Goal: Information Seeking & Learning: Learn about a topic

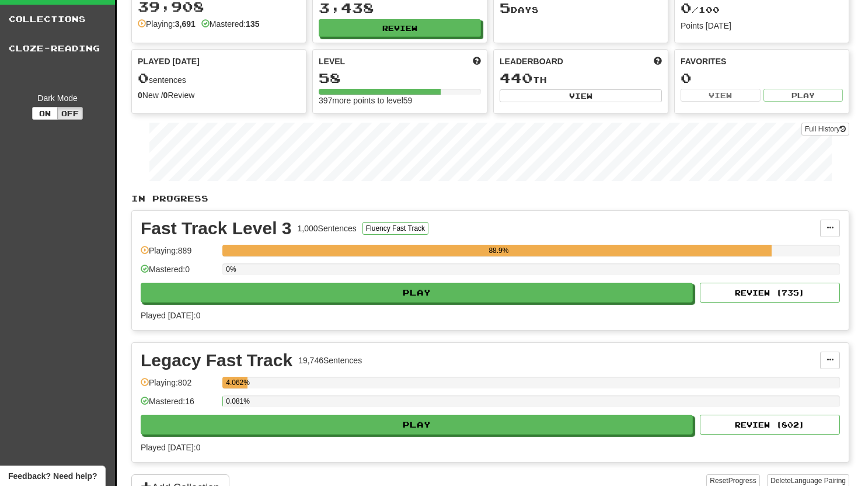
scroll to position [60, 0]
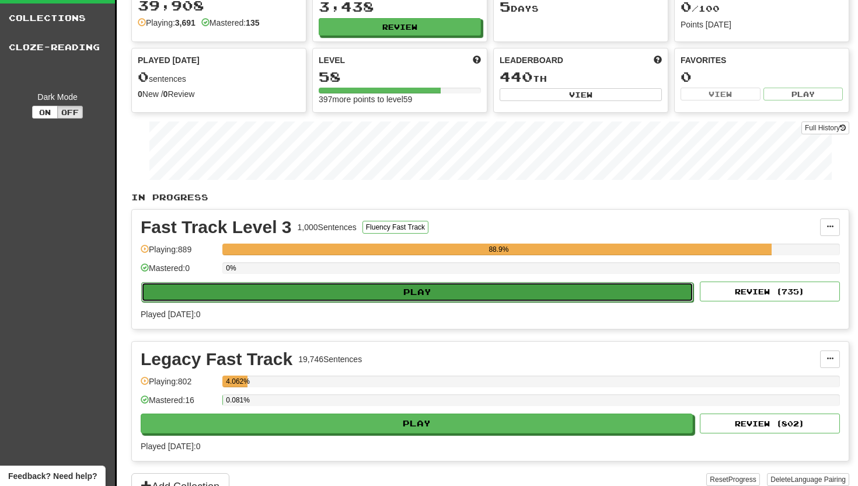
click at [351, 293] on button "Play" at bounding box center [417, 292] width 552 height 20
select select "**"
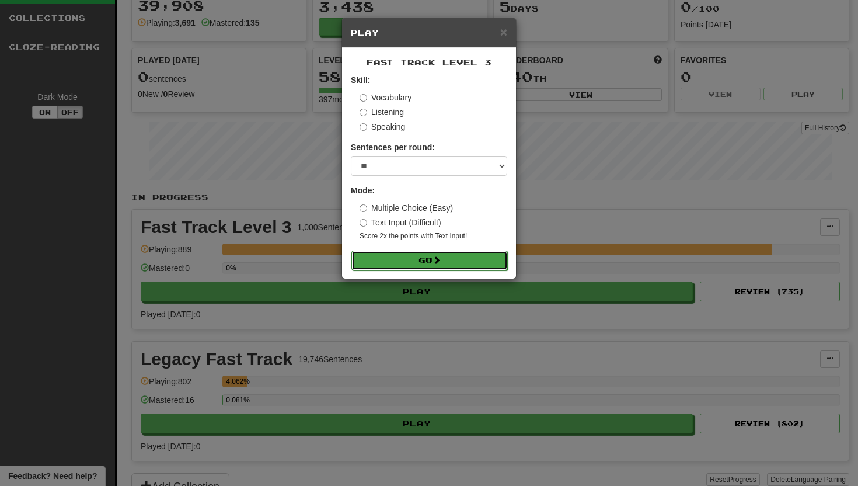
click at [364, 259] on button "Go" at bounding box center [429, 260] width 156 height 20
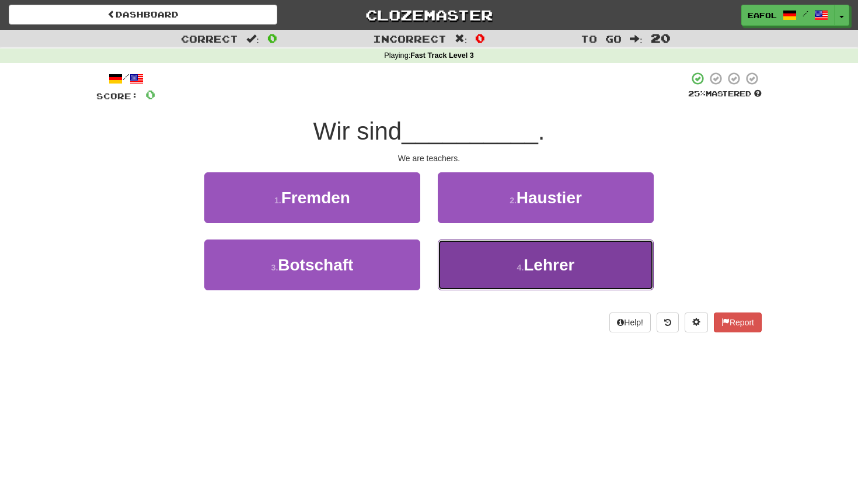
click at [515, 273] on button "4 . Lehrer" at bounding box center [546, 264] width 216 height 51
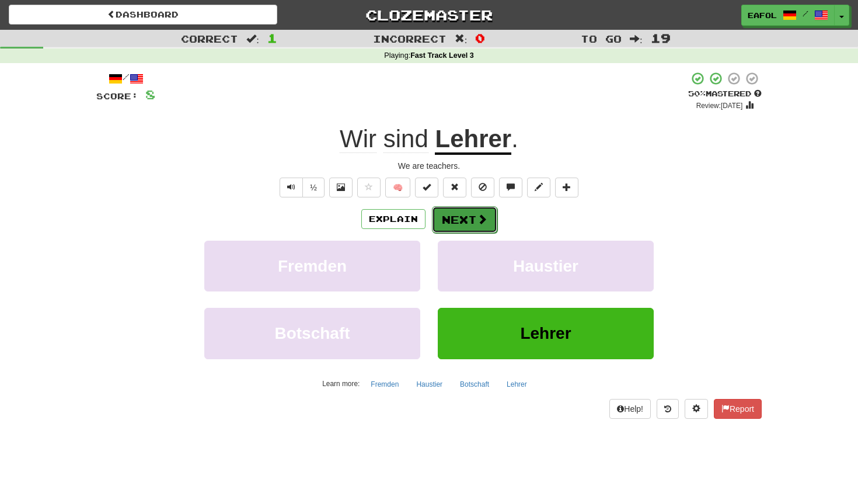
click at [459, 214] on button "Next" at bounding box center [464, 219] width 65 height 27
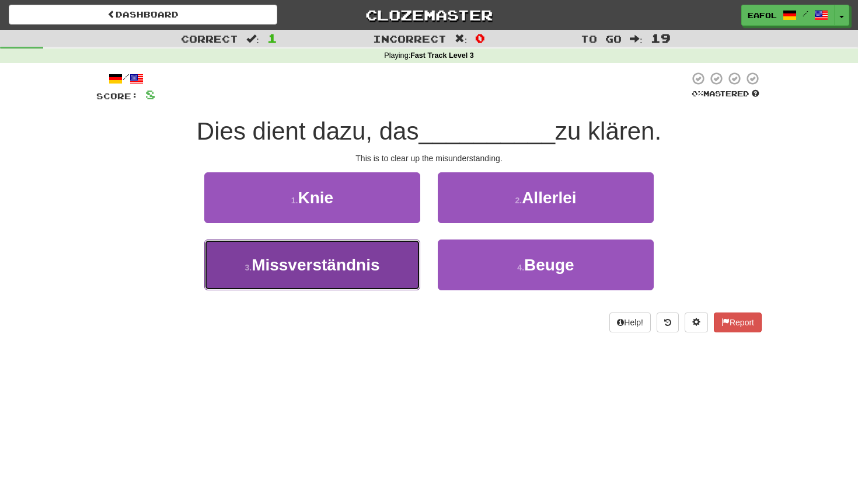
click at [261, 260] on span "Missverständnis" at bounding box center [316, 265] width 128 height 18
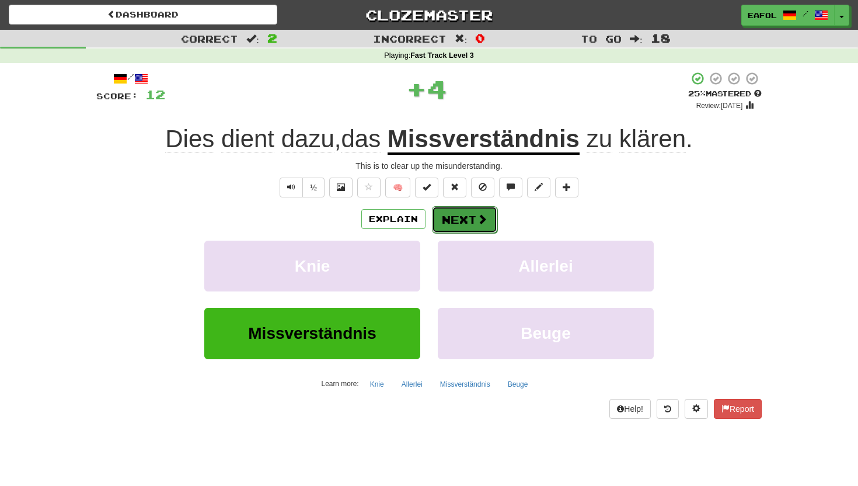
click at [458, 219] on button "Next" at bounding box center [464, 219] width 65 height 27
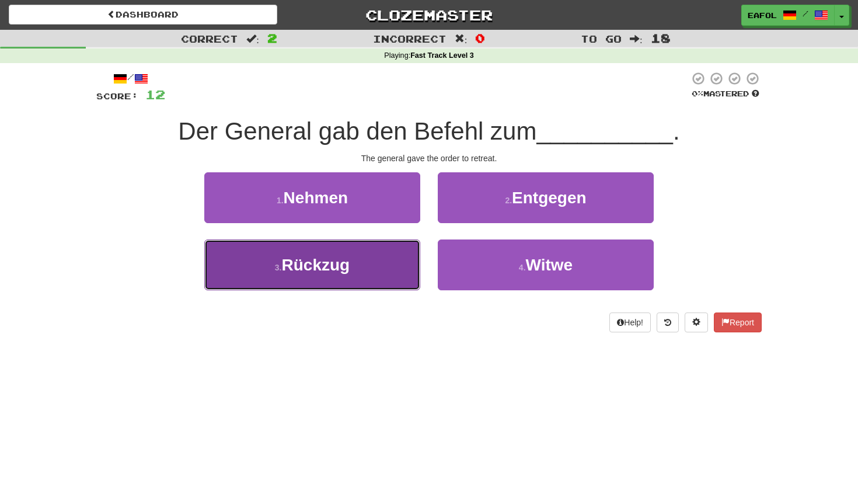
click at [344, 264] on span "Rückzug" at bounding box center [316, 265] width 68 height 18
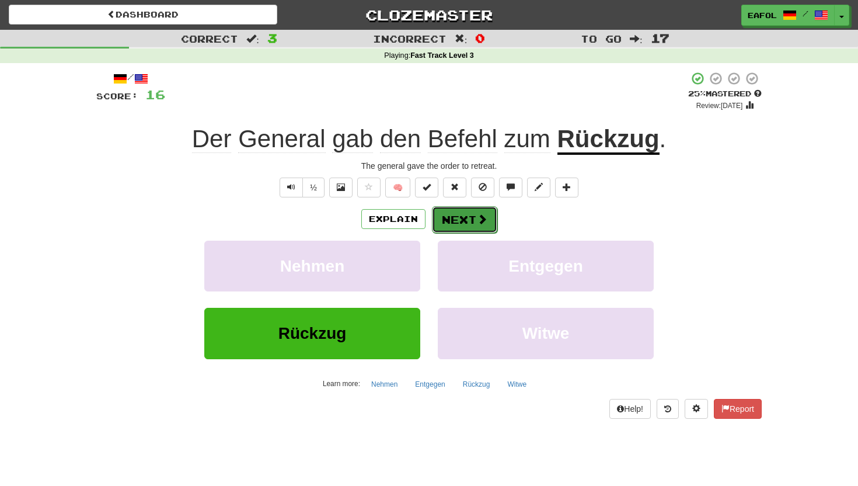
click at [449, 217] on button "Next" at bounding box center [464, 219] width 65 height 27
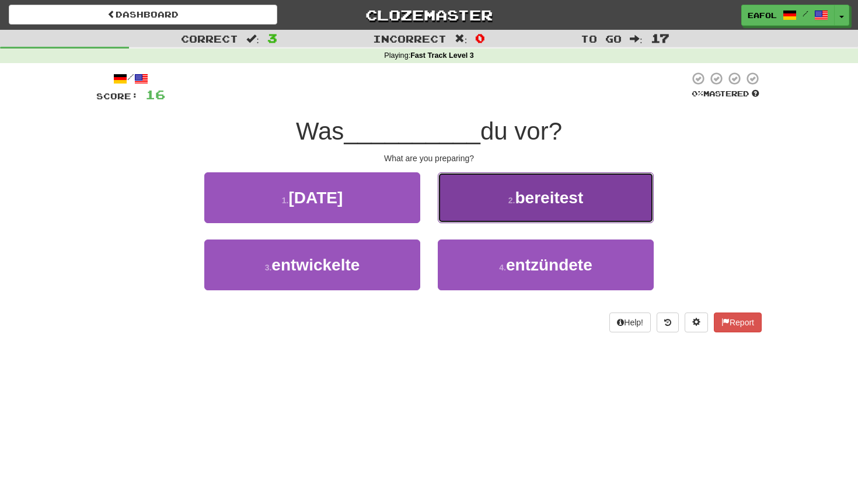
click at [499, 194] on button "2 . bereitest" at bounding box center [546, 197] width 216 height 51
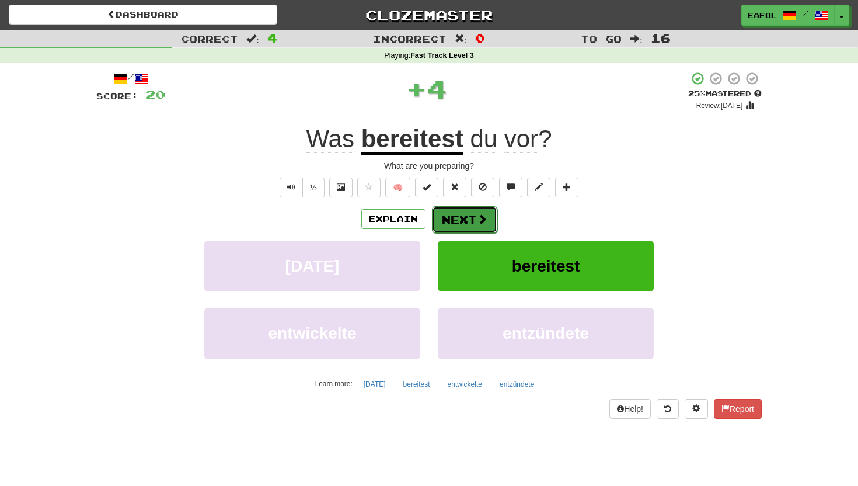
click at [459, 221] on button "Next" at bounding box center [464, 219] width 65 height 27
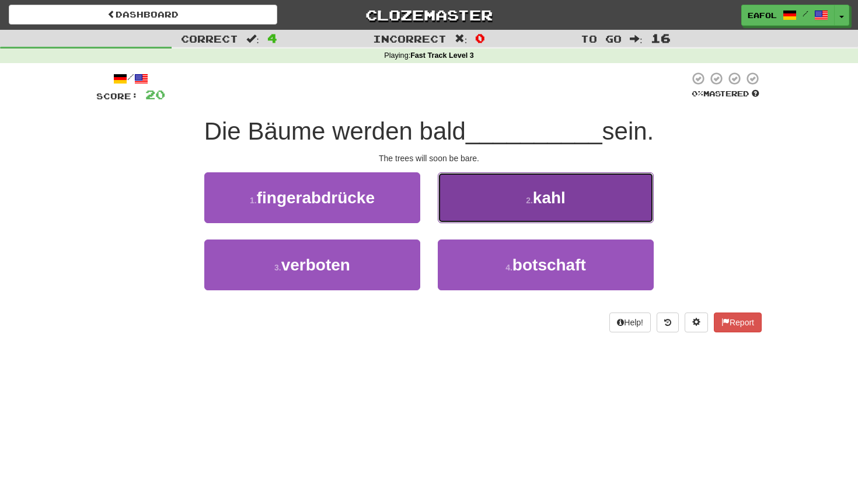
click at [483, 209] on button "2 . kahl" at bounding box center [546, 197] width 216 height 51
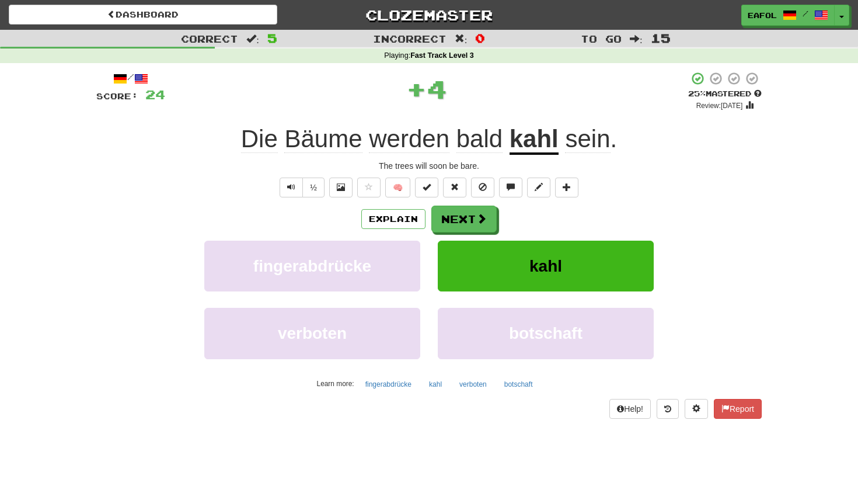
click at [535, 140] on u "kahl" at bounding box center [534, 140] width 49 height 30
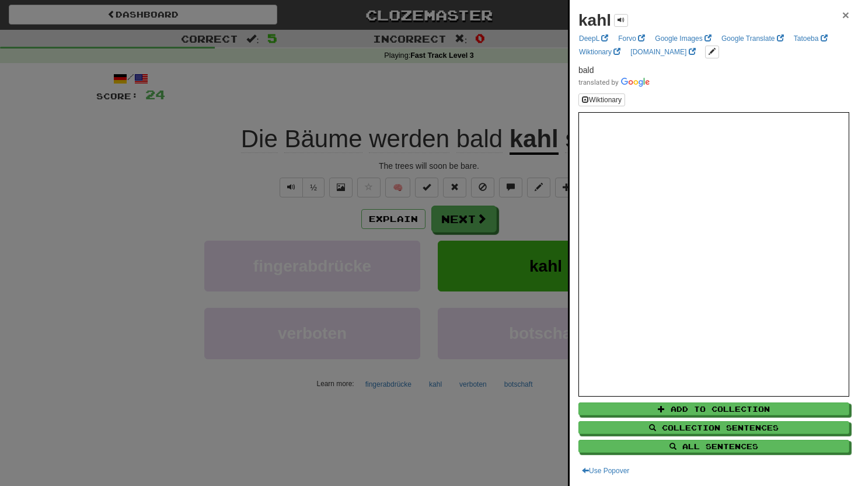
click at [844, 16] on span "×" at bounding box center [845, 14] width 7 height 13
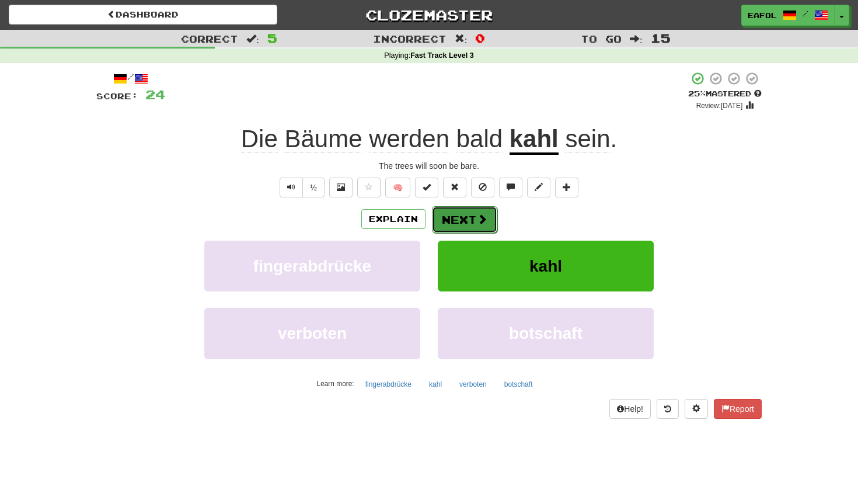
click at [472, 217] on button "Next" at bounding box center [464, 219] width 65 height 27
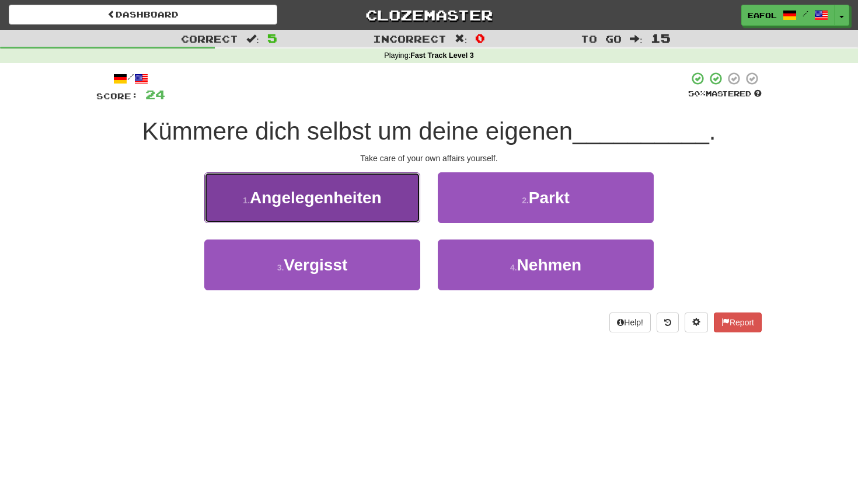
click at [397, 212] on button "1 . Angelegenheiten" at bounding box center [312, 197] width 216 height 51
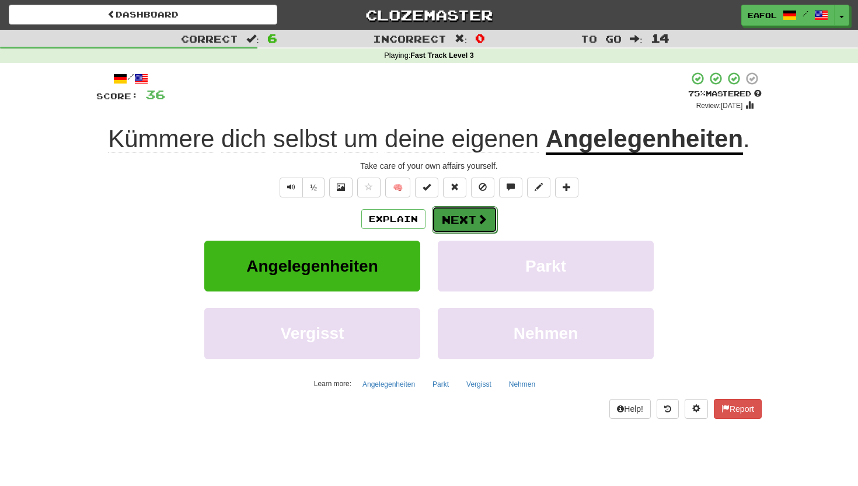
click at [468, 217] on button "Next" at bounding box center [464, 219] width 65 height 27
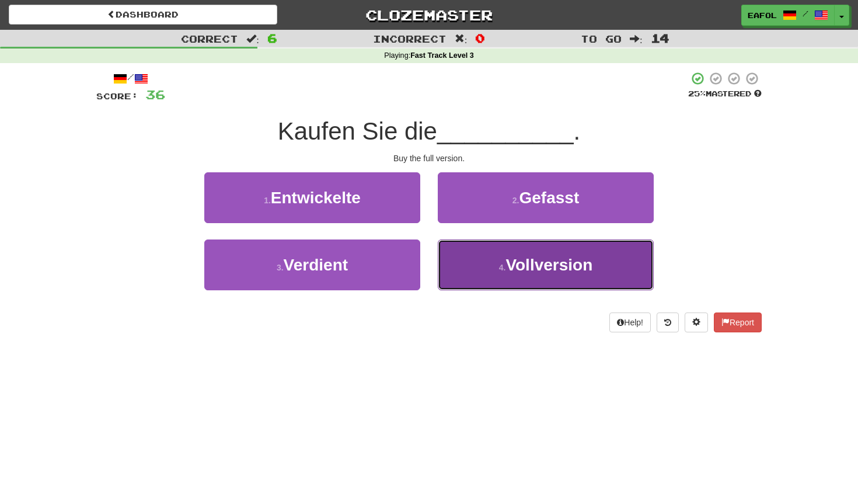
click at [472, 260] on button "4 . Vollversion" at bounding box center [546, 264] width 216 height 51
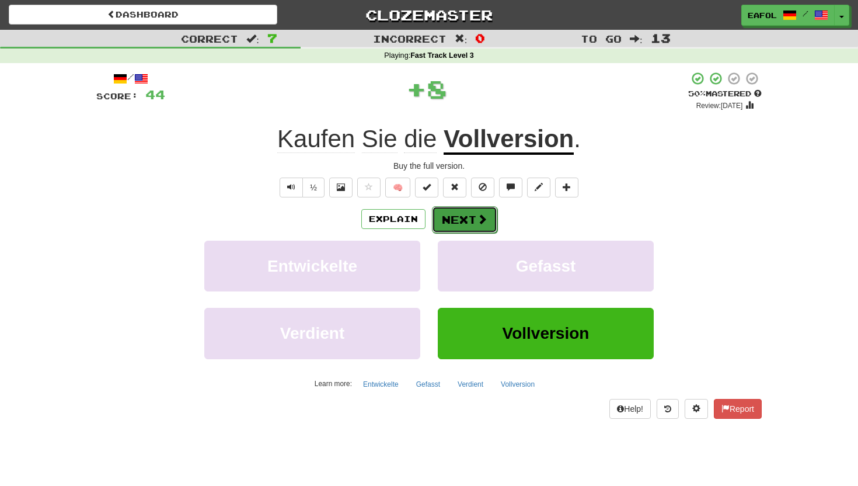
click at [458, 215] on button "Next" at bounding box center [464, 219] width 65 height 27
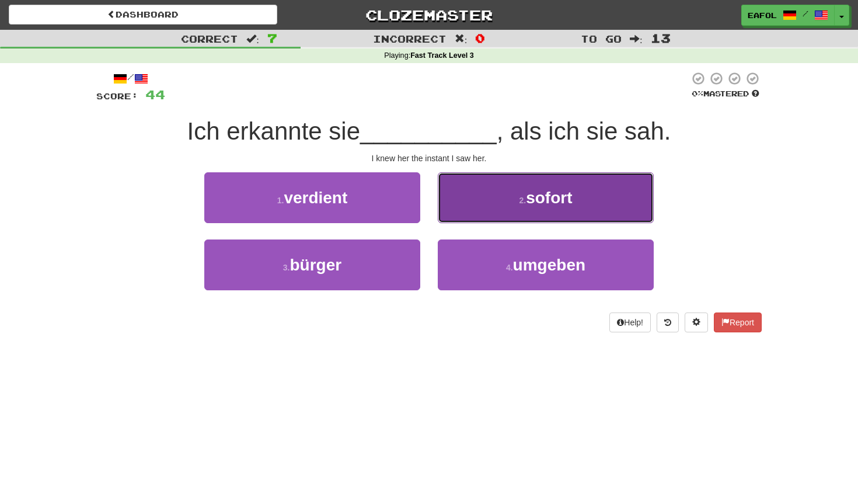
click at [469, 210] on button "2 . sofort" at bounding box center [546, 197] width 216 height 51
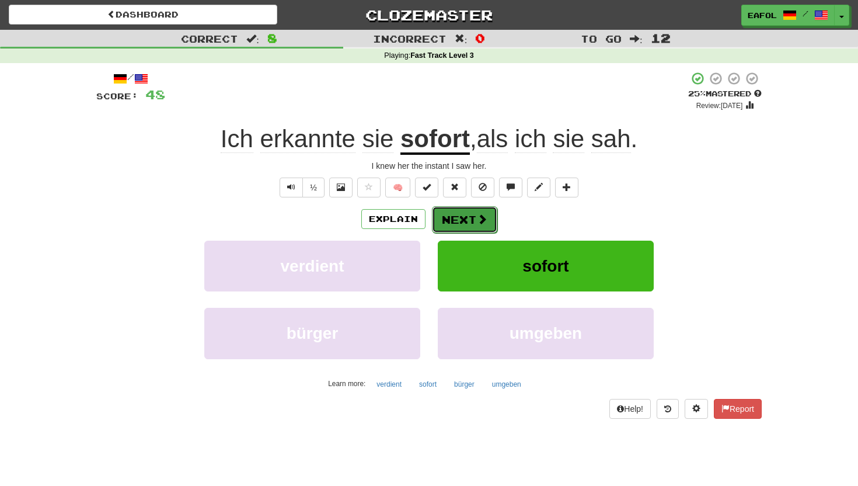
click at [449, 224] on button "Next" at bounding box center [464, 219] width 65 height 27
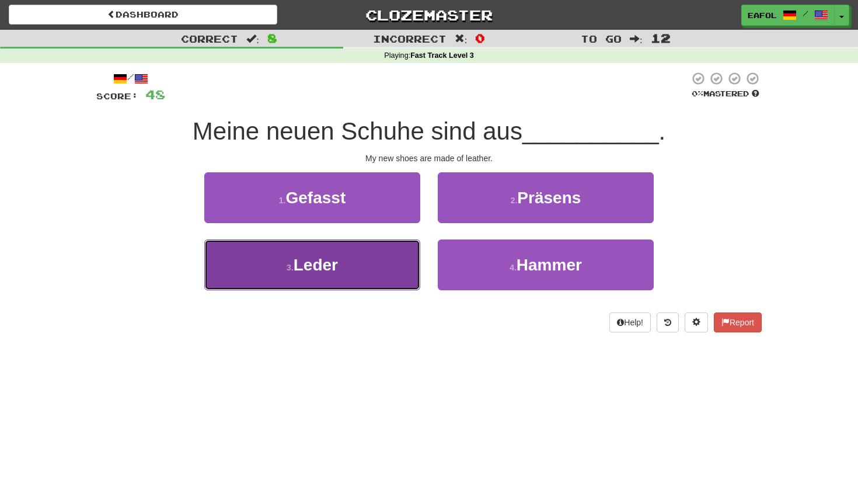
click at [344, 268] on button "3 . Leder" at bounding box center [312, 264] width 216 height 51
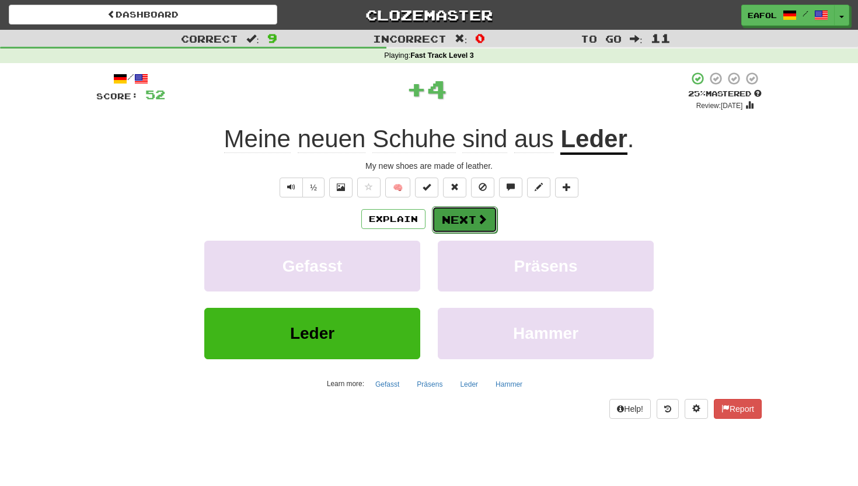
click at [448, 215] on button "Next" at bounding box center [464, 219] width 65 height 27
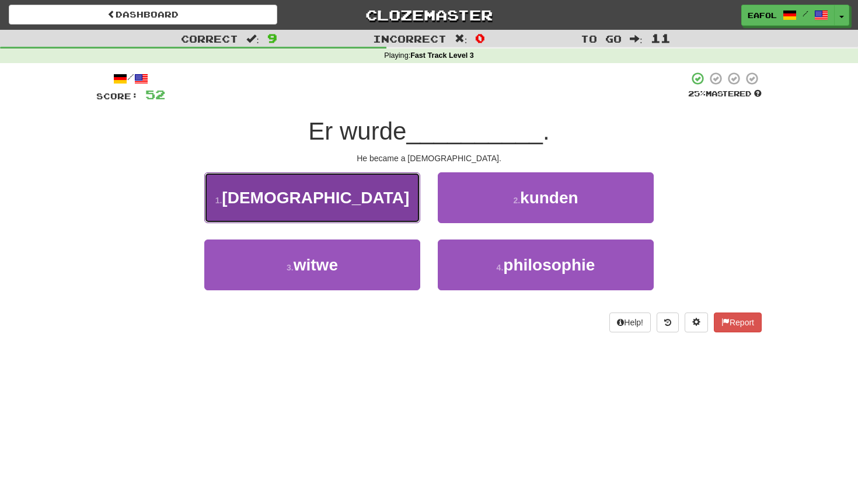
click at [369, 207] on button "1 . katholisch" at bounding box center [312, 197] width 216 height 51
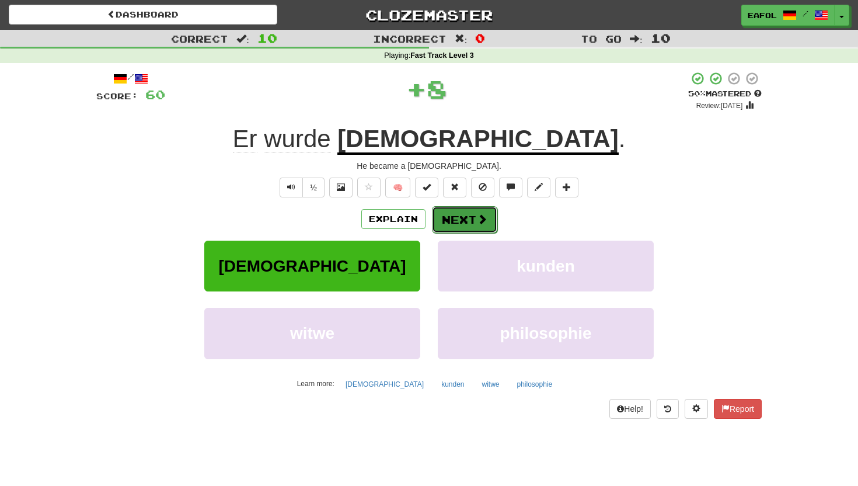
click at [442, 214] on button "Next" at bounding box center [464, 219] width 65 height 27
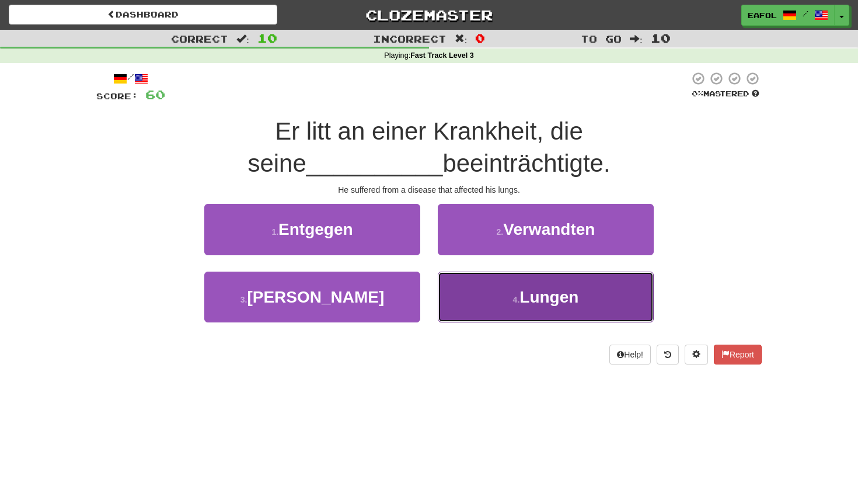
click at [459, 305] on button "4 . Lungen" at bounding box center [546, 296] width 216 height 51
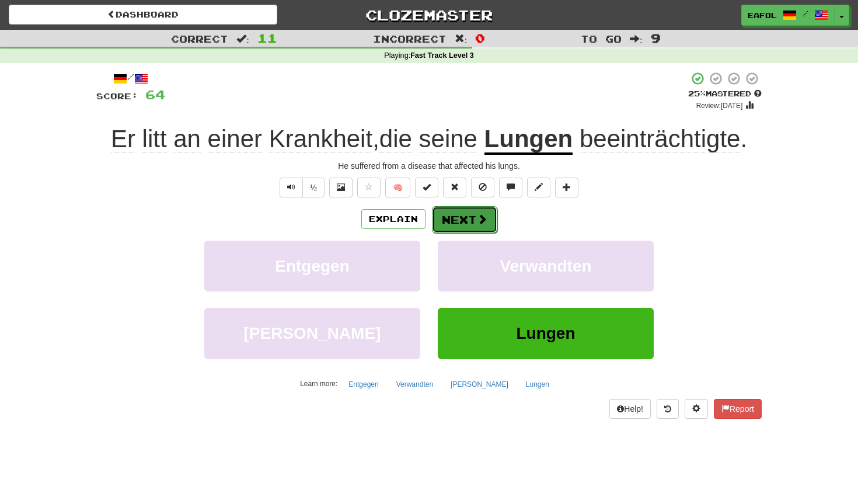
click at [480, 217] on span at bounding box center [482, 219] width 11 height 11
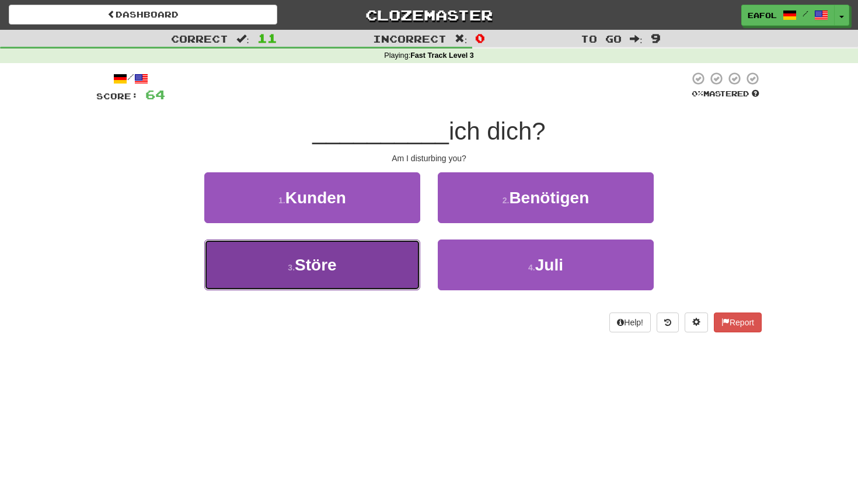
click at [344, 268] on button "3 . Störe" at bounding box center [312, 264] width 216 height 51
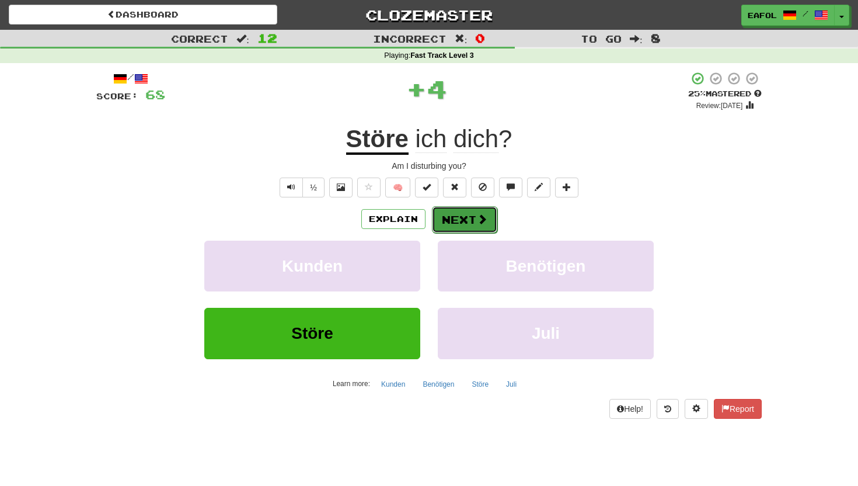
click at [474, 218] on button "Next" at bounding box center [464, 219] width 65 height 27
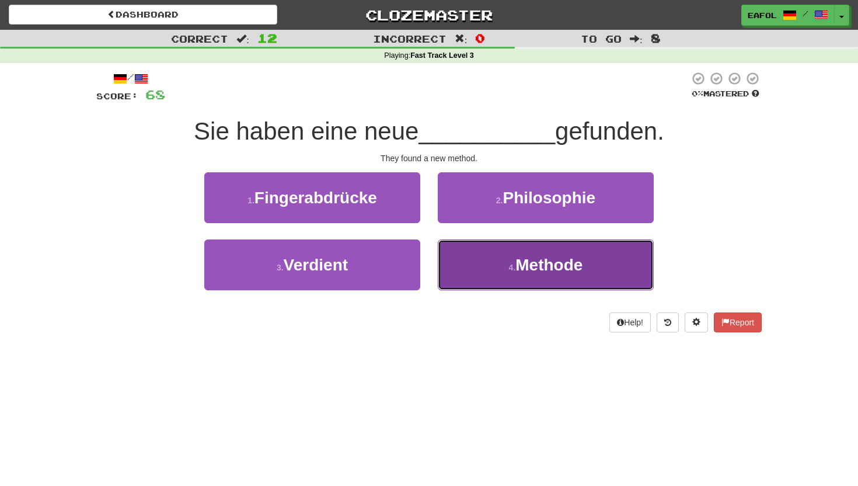
click at [491, 261] on button "4 . Methode" at bounding box center [546, 264] width 216 height 51
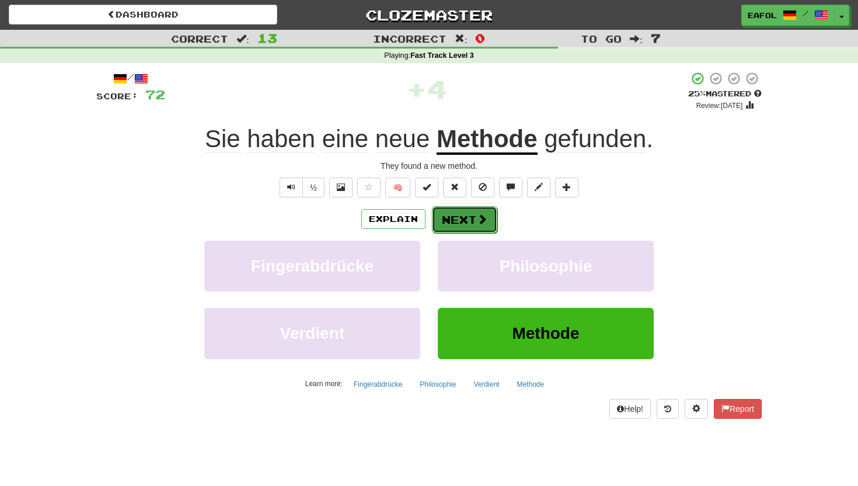
click at [454, 222] on button "Next" at bounding box center [464, 219] width 65 height 27
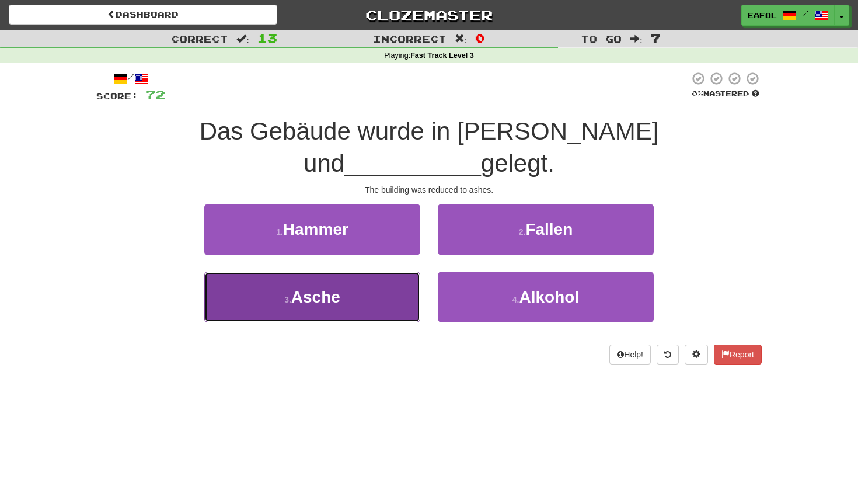
click at [333, 288] on span "Asche" at bounding box center [315, 297] width 49 height 18
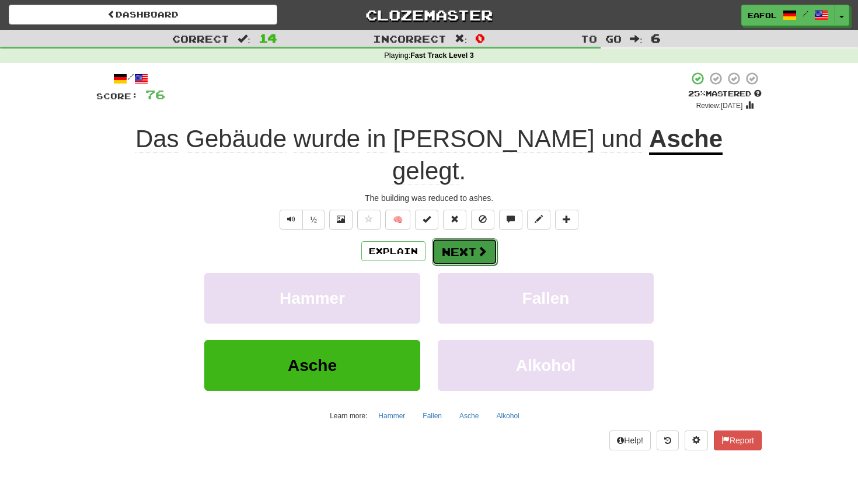
click at [463, 238] on button "Next" at bounding box center [464, 251] width 65 height 27
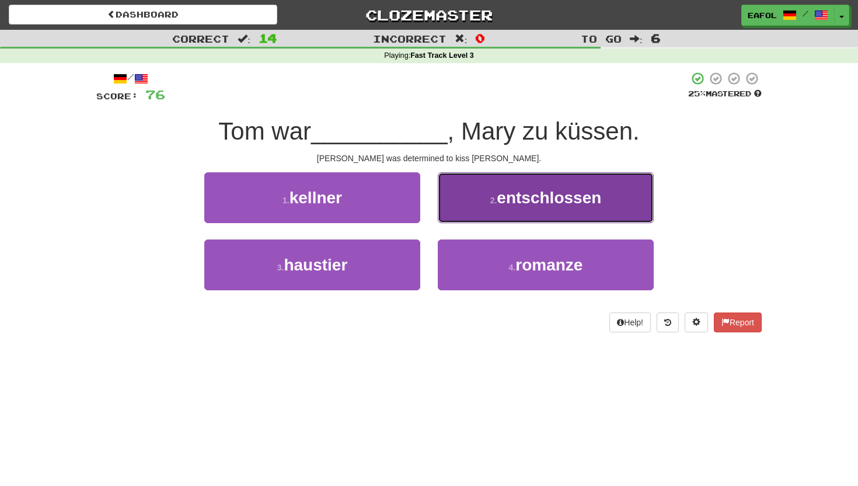
click at [517, 208] on button "2 . entschlossen" at bounding box center [546, 197] width 216 height 51
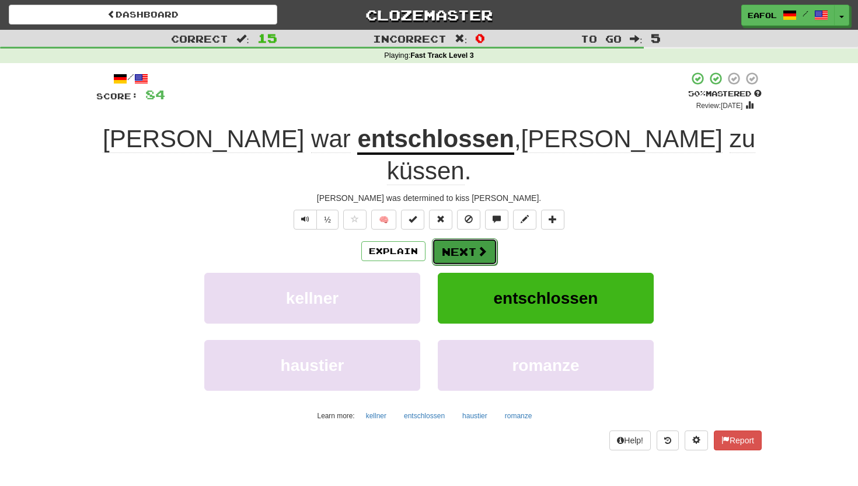
click at [452, 238] on button "Next" at bounding box center [464, 251] width 65 height 27
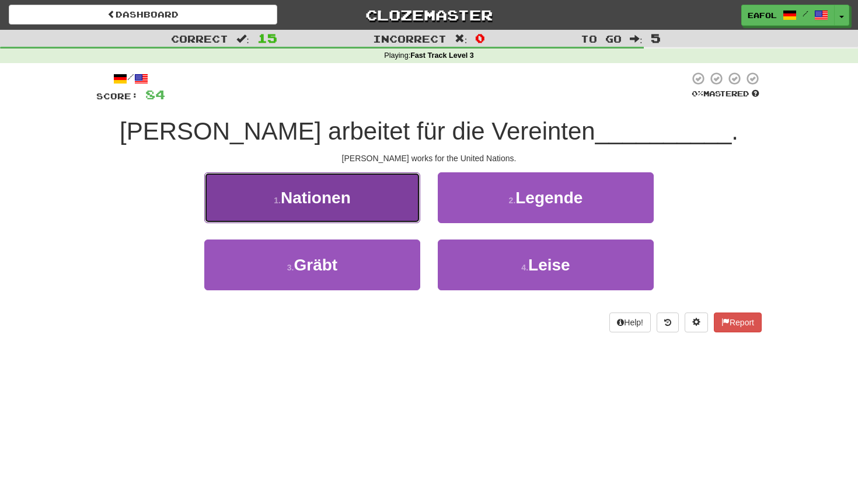
click at [346, 198] on span "Nationen" at bounding box center [316, 198] width 70 height 18
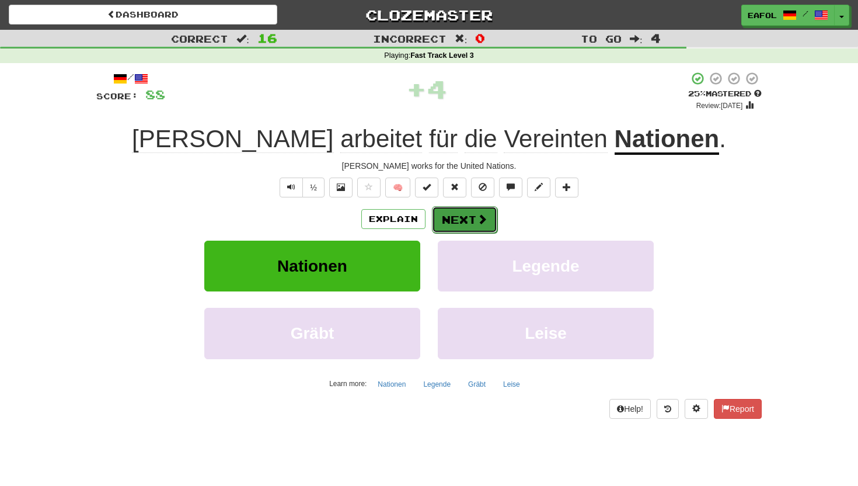
click at [467, 214] on button "Next" at bounding box center [464, 219] width 65 height 27
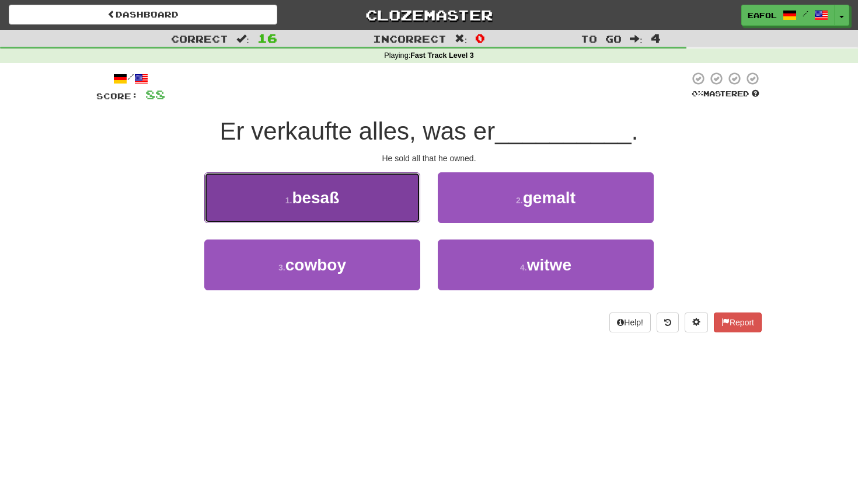
click at [350, 189] on button "1 . besaß" at bounding box center [312, 197] width 216 height 51
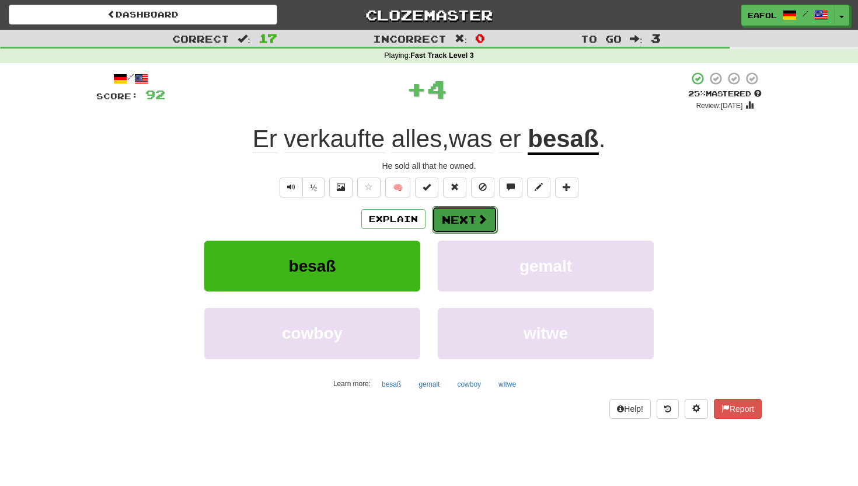
click at [461, 212] on button "Next" at bounding box center [464, 219] width 65 height 27
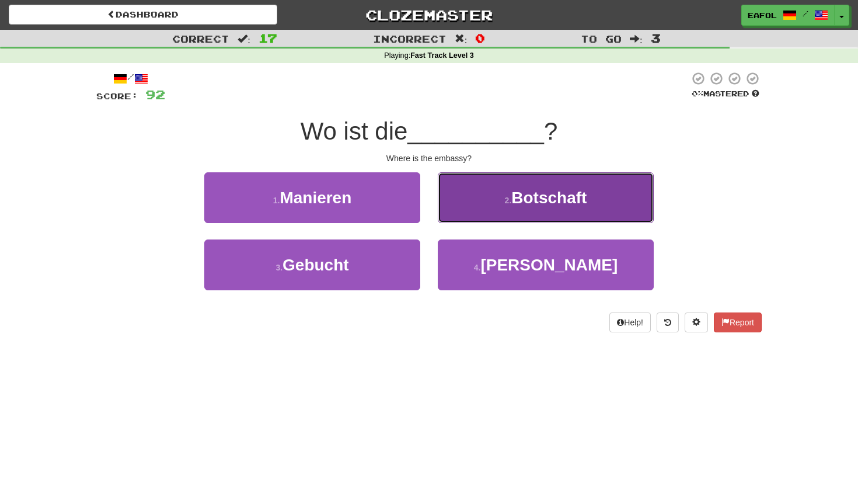
click at [477, 197] on button "2 . Botschaft" at bounding box center [546, 197] width 216 height 51
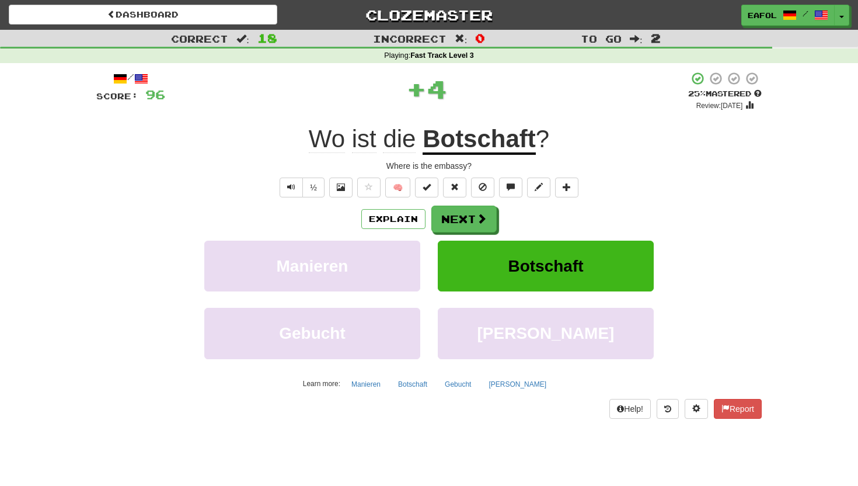
click at [490, 149] on u "Botschaft" at bounding box center [479, 140] width 113 height 30
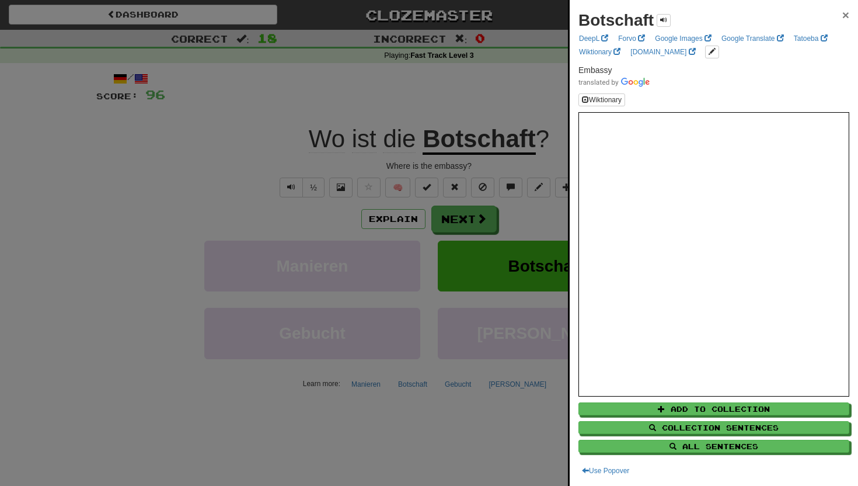
click at [845, 15] on span "×" at bounding box center [845, 14] width 7 height 13
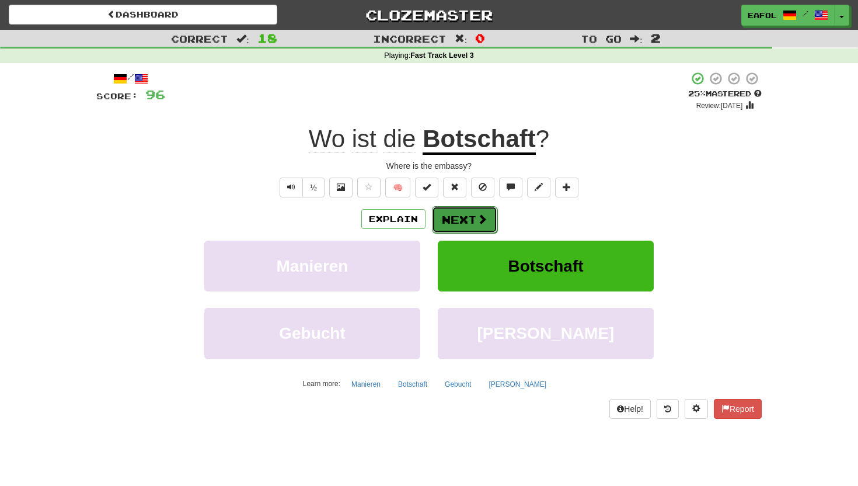
click at [455, 214] on button "Next" at bounding box center [464, 219] width 65 height 27
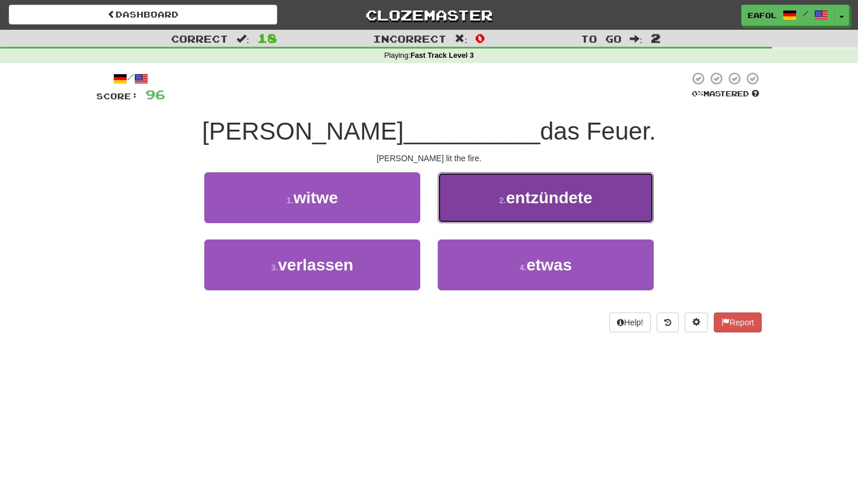
click at [496, 212] on button "2 . entzündete" at bounding box center [546, 197] width 216 height 51
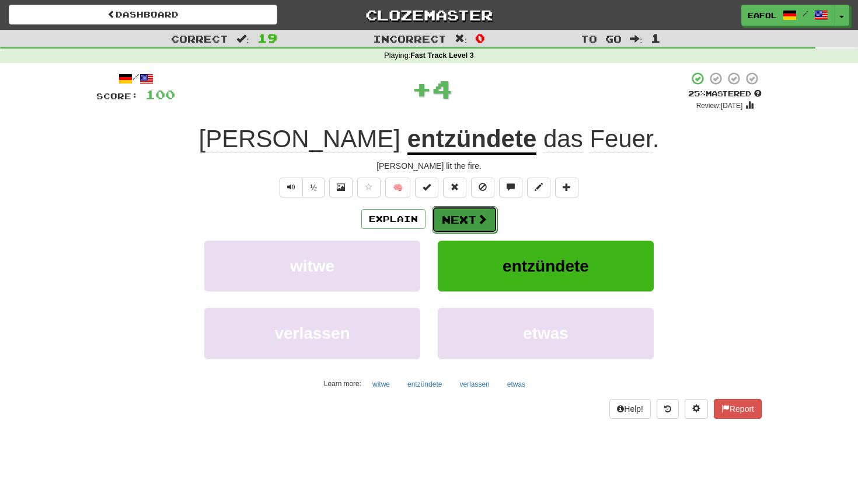
click at [472, 217] on button "Next" at bounding box center [464, 219] width 65 height 27
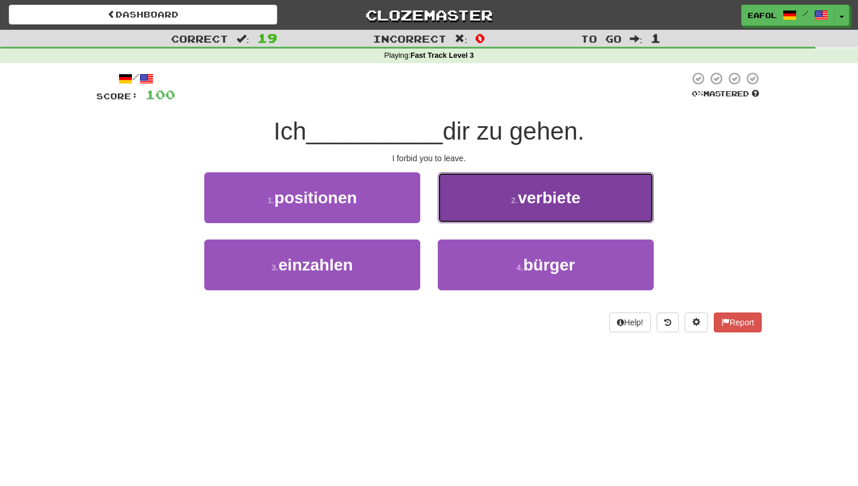
click at [494, 210] on button "2 . verbiete" at bounding box center [546, 197] width 216 height 51
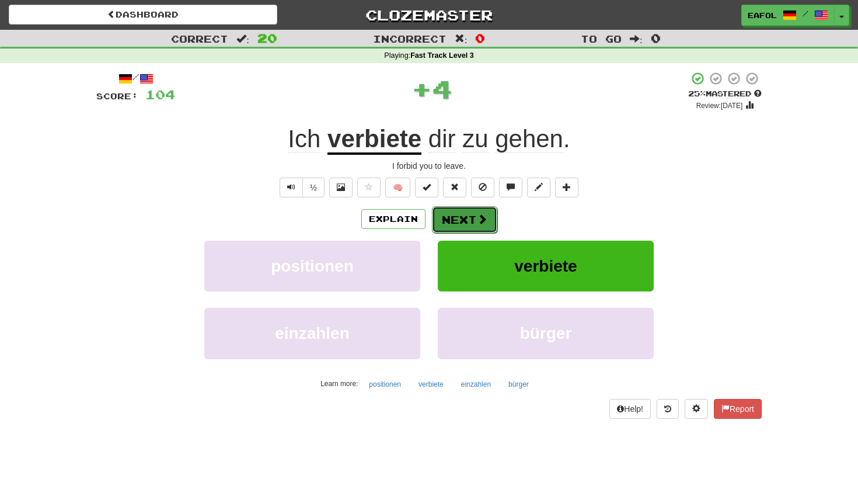
click at [466, 218] on button "Next" at bounding box center [464, 219] width 65 height 27
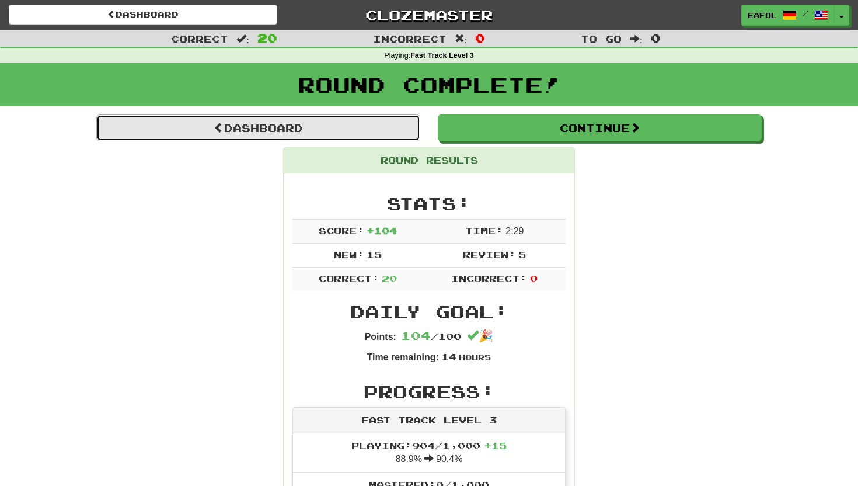
click at [346, 126] on link "Dashboard" at bounding box center [258, 127] width 324 height 27
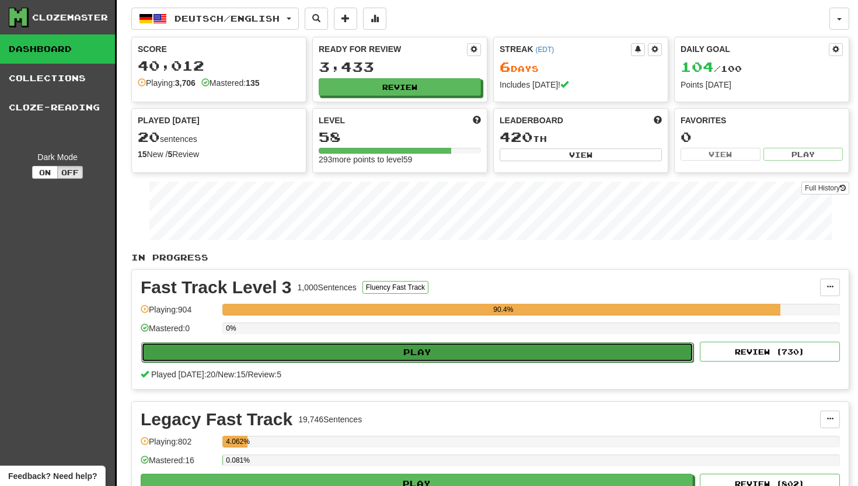
click at [404, 349] on button "Play" at bounding box center [417, 352] width 552 height 20
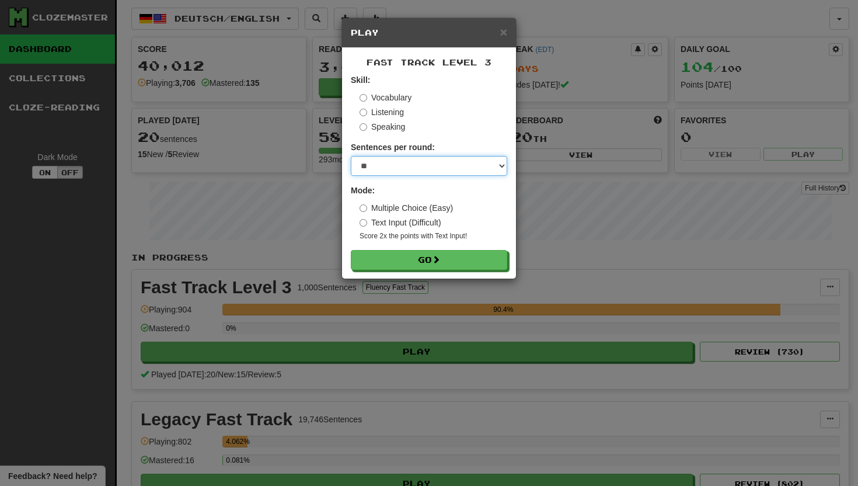
click at [502, 163] on select "* ** ** ** ** ** *** ********" at bounding box center [429, 166] width 156 height 20
select select "*"
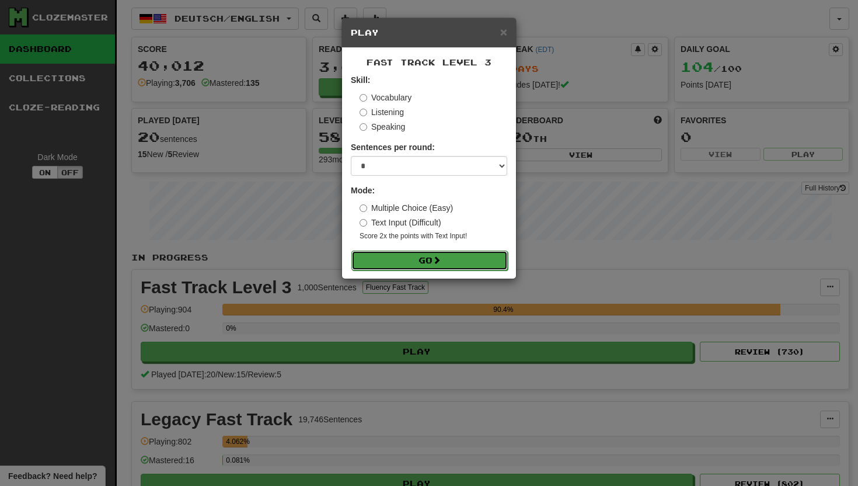
click at [423, 268] on button "Go" at bounding box center [429, 260] width 156 height 20
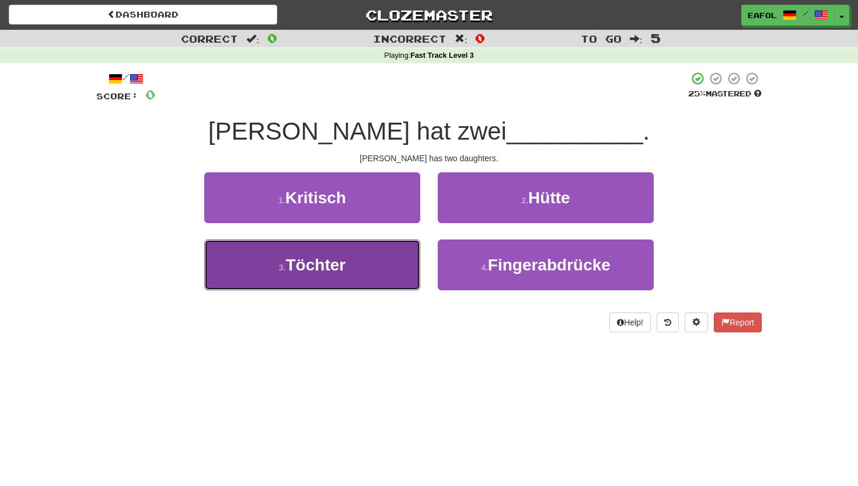
click at [388, 276] on button "3 . Töchter" at bounding box center [312, 264] width 216 height 51
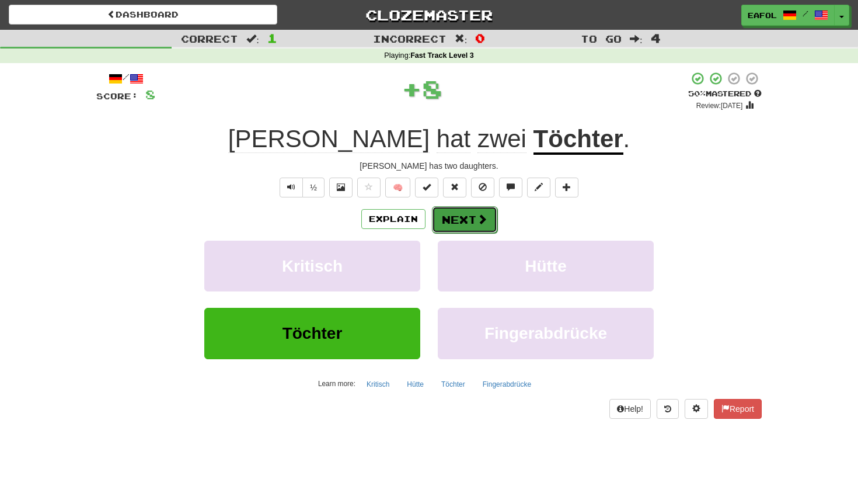
click at [446, 225] on button "Next" at bounding box center [464, 219] width 65 height 27
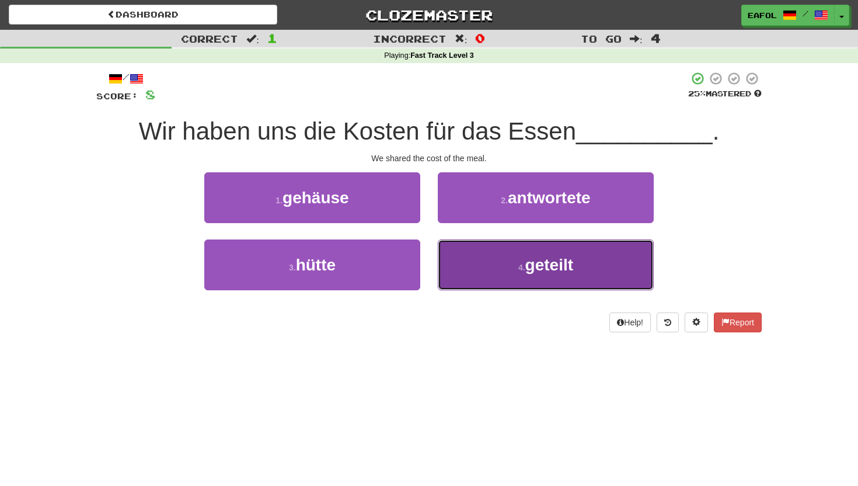
click at [469, 268] on button "4 . geteilt" at bounding box center [546, 264] width 216 height 51
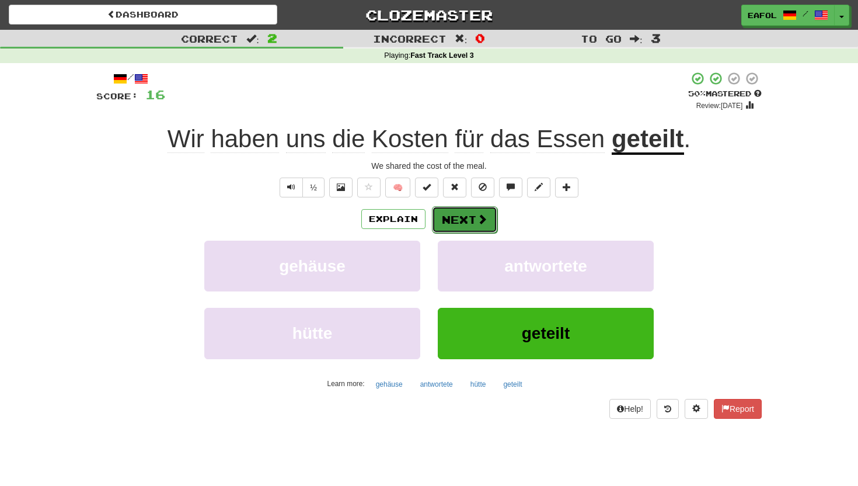
click at [466, 227] on button "Next" at bounding box center [464, 219] width 65 height 27
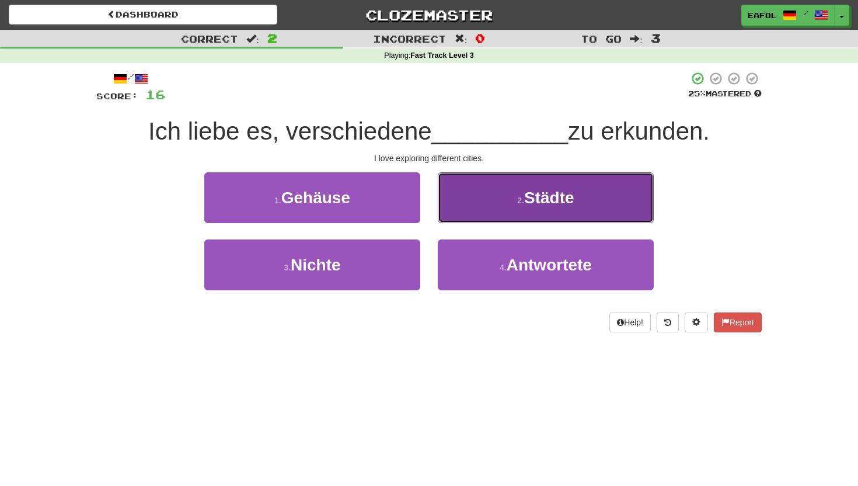
click at [493, 203] on button "2 . Städte" at bounding box center [546, 197] width 216 height 51
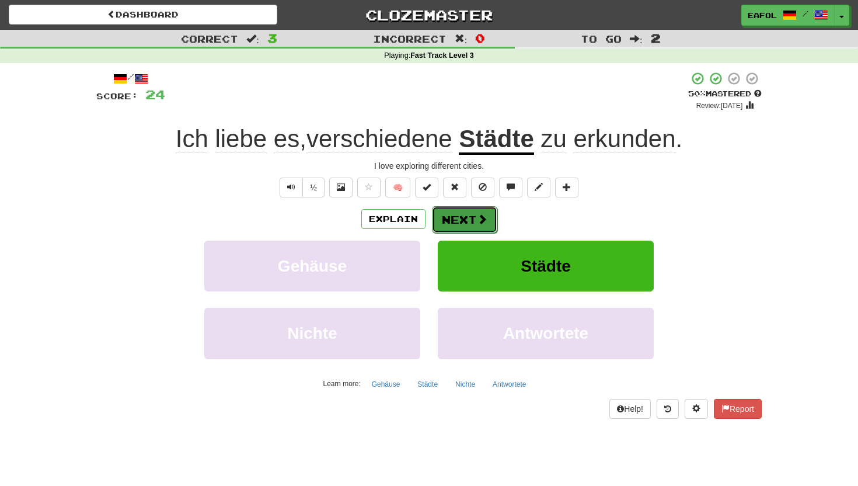
click at [467, 217] on button "Next" at bounding box center [464, 219] width 65 height 27
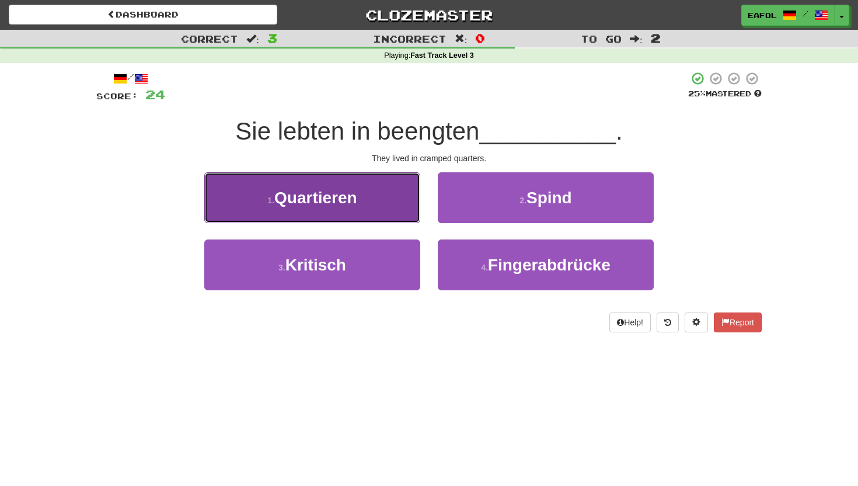
click at [378, 208] on button "1 . Quartieren" at bounding box center [312, 197] width 216 height 51
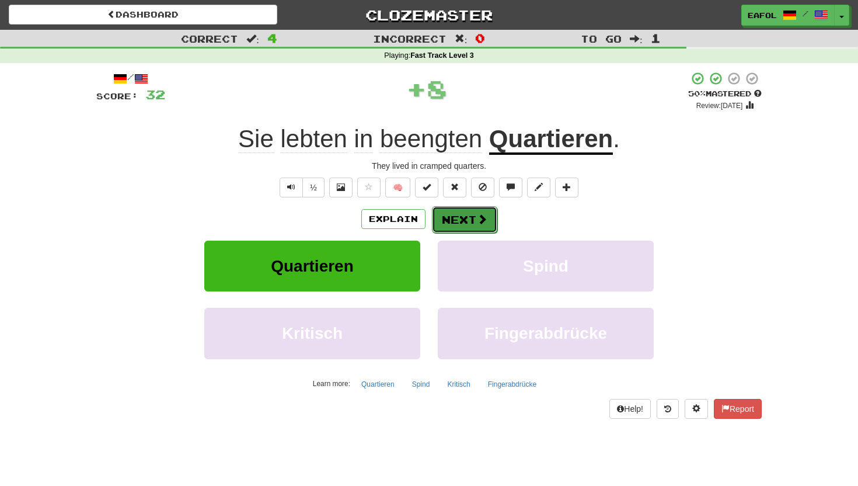
click at [467, 216] on button "Next" at bounding box center [464, 219] width 65 height 27
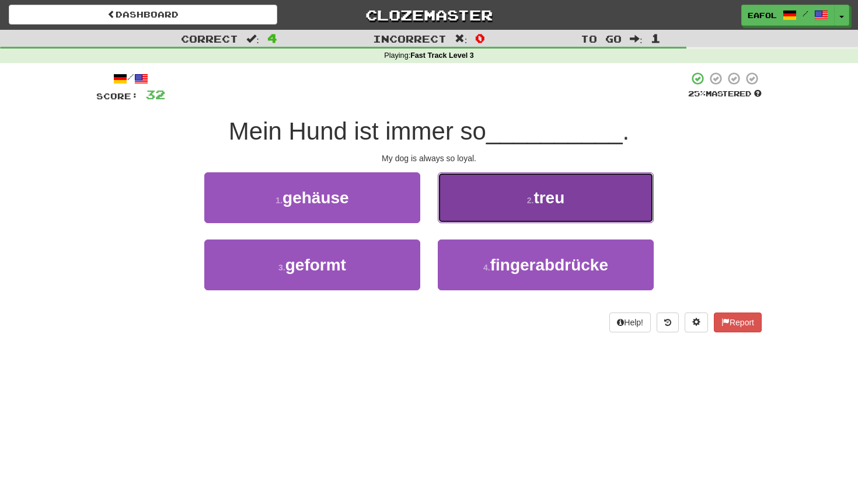
click at [473, 204] on button "2 . treu" at bounding box center [546, 197] width 216 height 51
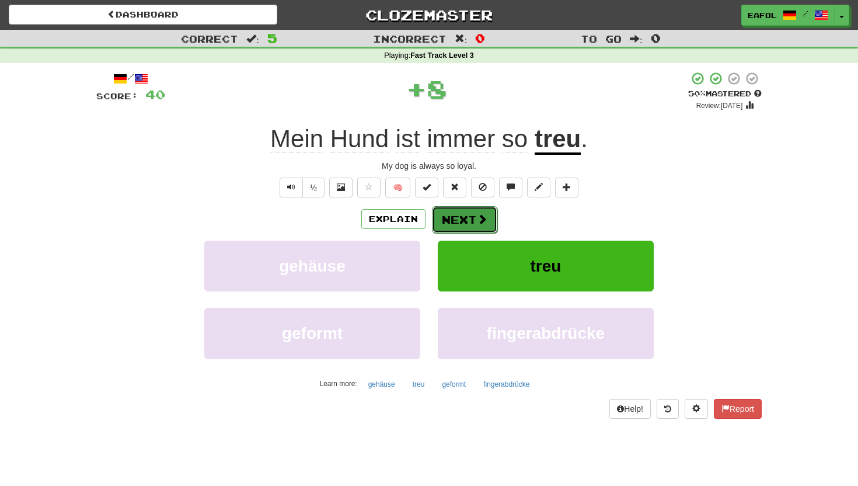
click at [461, 221] on button "Next" at bounding box center [464, 219] width 65 height 27
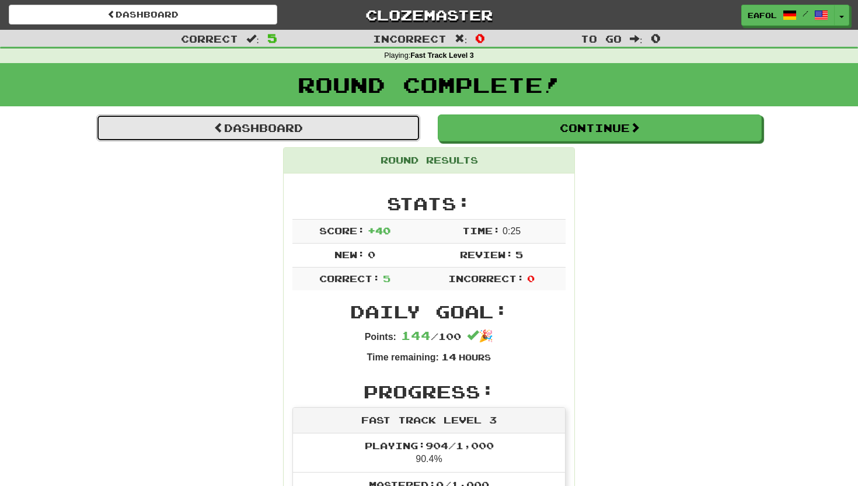
click at [360, 120] on link "Dashboard" at bounding box center [258, 127] width 324 height 27
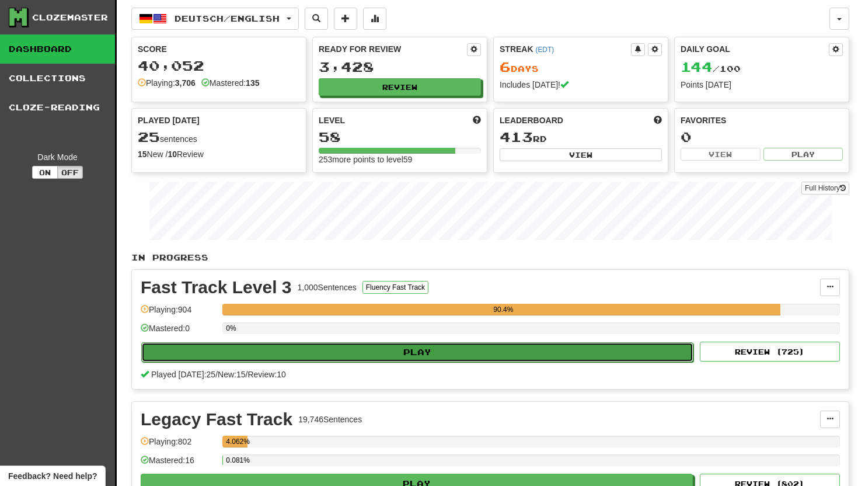
click at [462, 354] on button "Play" at bounding box center [417, 352] width 552 height 20
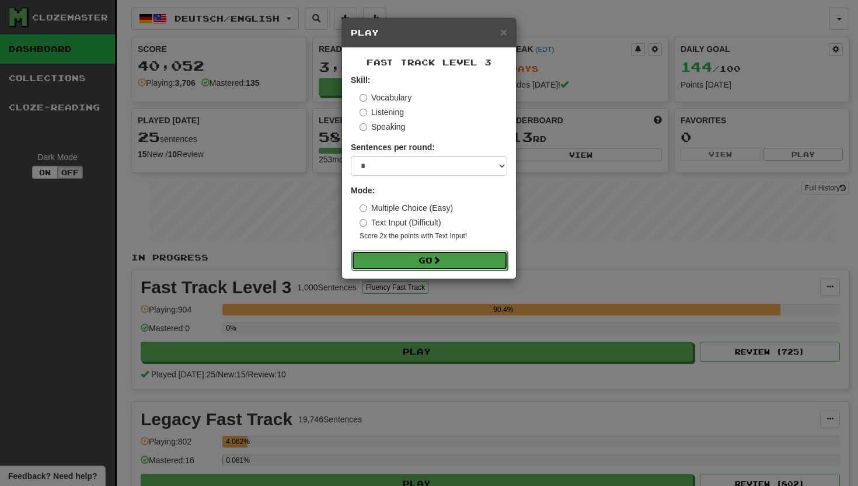
click at [417, 259] on button "Go" at bounding box center [429, 260] width 156 height 20
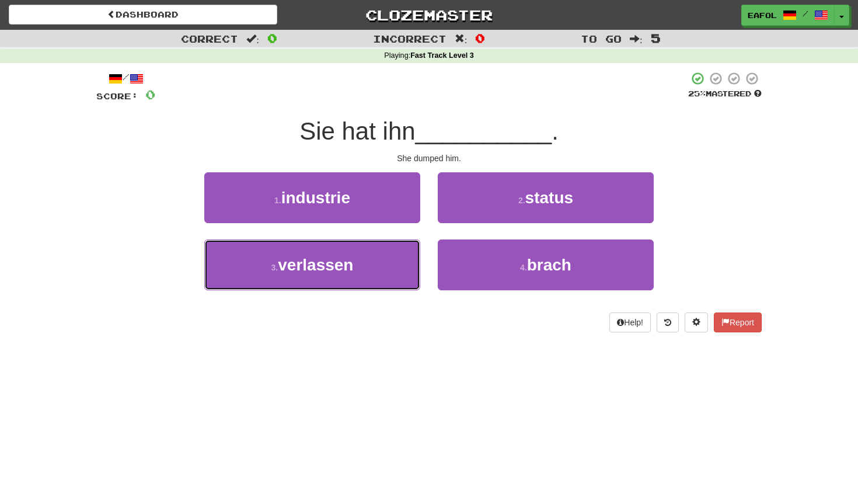
click at [417, 259] on button "3 . verlassen" at bounding box center [312, 264] width 216 height 51
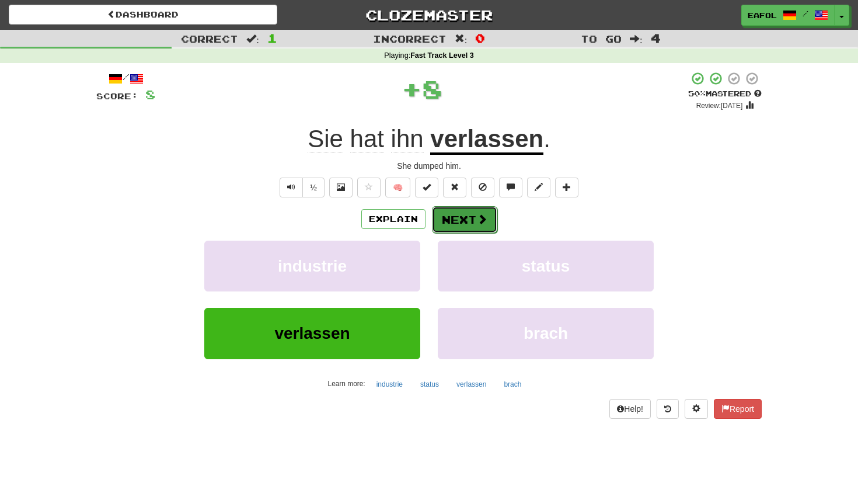
click at [460, 224] on button "Next" at bounding box center [464, 219] width 65 height 27
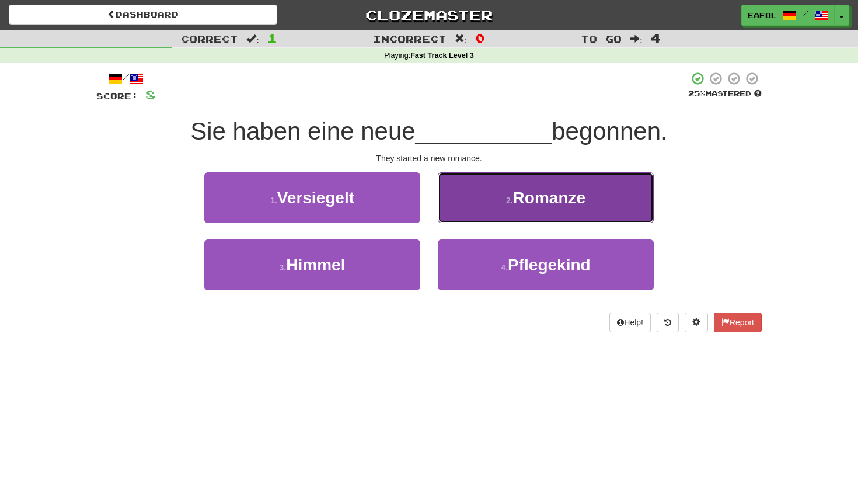
click at [476, 207] on button "2 . [GEOGRAPHIC_DATA]" at bounding box center [546, 197] width 216 height 51
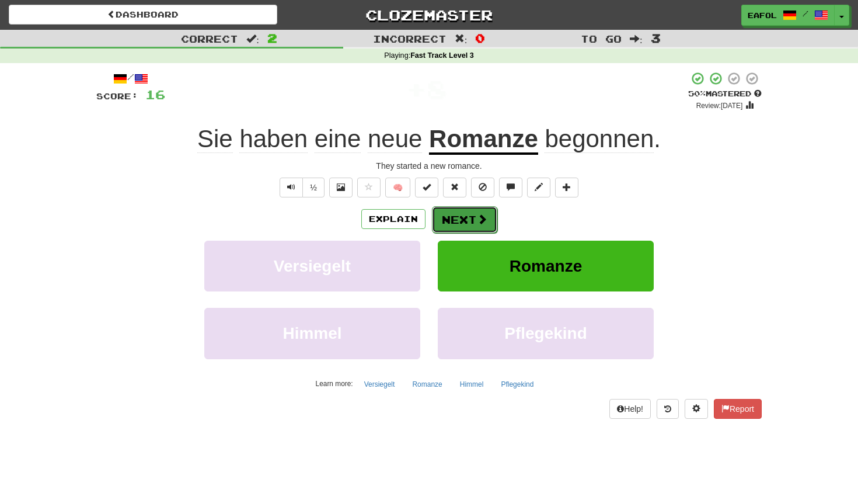
click at [464, 216] on button "Next" at bounding box center [464, 219] width 65 height 27
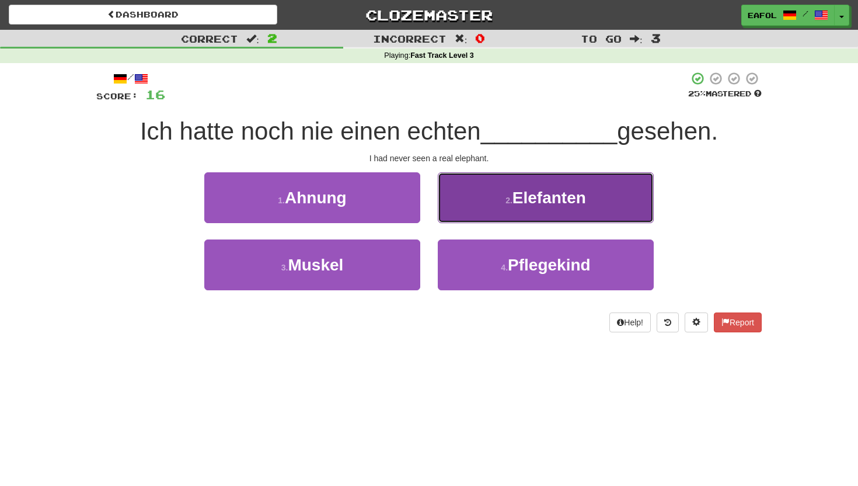
click at [486, 208] on button "2 . Elefanten" at bounding box center [546, 197] width 216 height 51
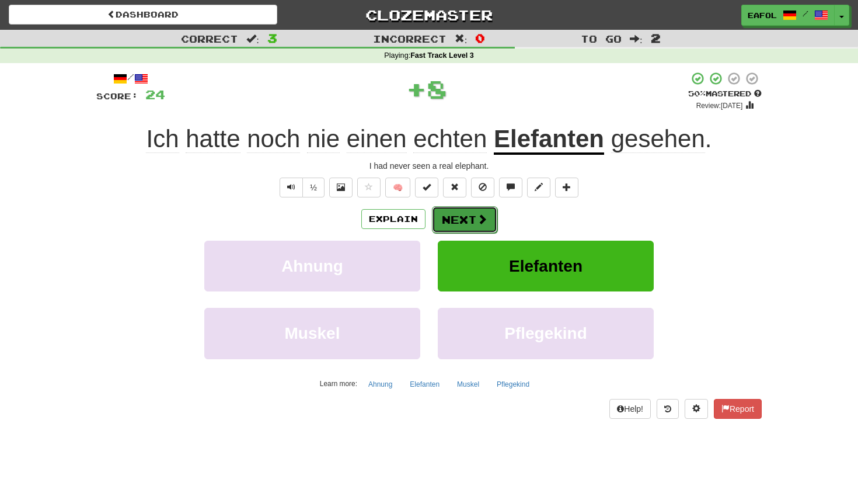
click at [480, 214] on span at bounding box center [482, 219] width 11 height 11
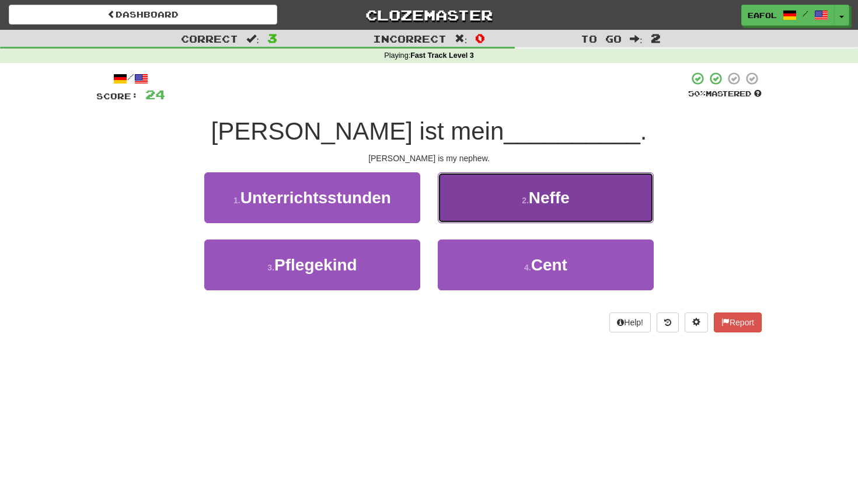
click at [483, 204] on button "2 . Neffe" at bounding box center [546, 197] width 216 height 51
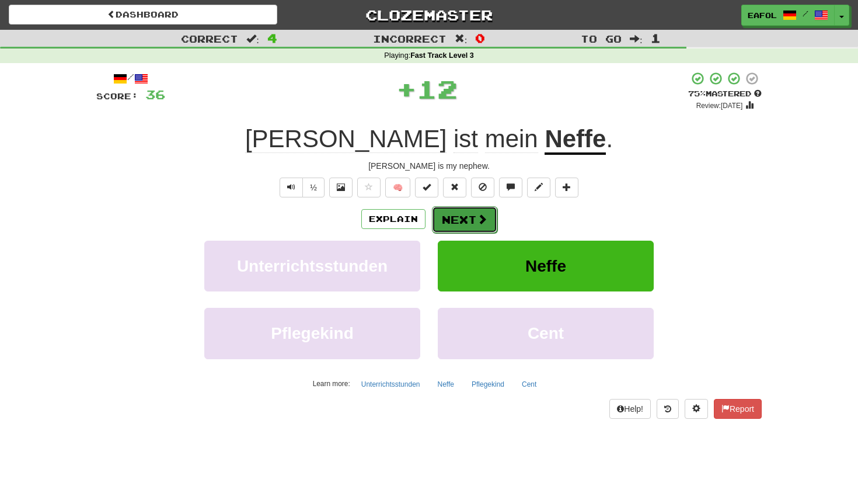
click at [462, 217] on button "Next" at bounding box center [464, 219] width 65 height 27
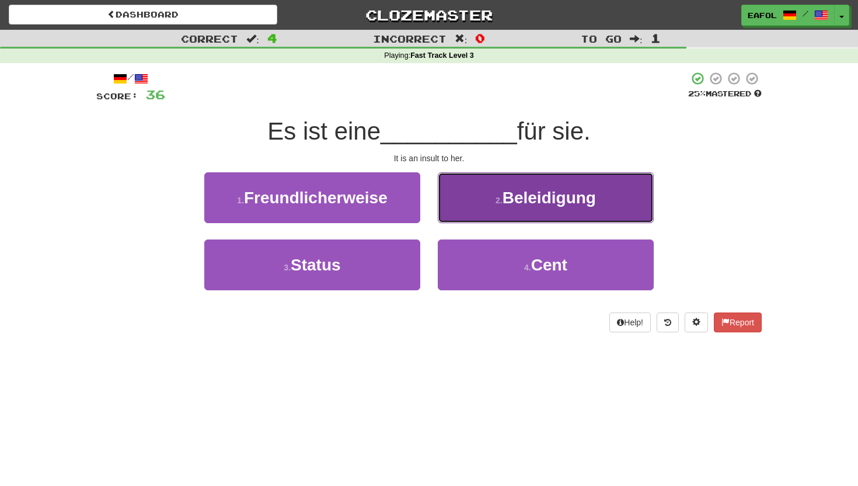
click at [496, 199] on small "2 ." at bounding box center [498, 200] width 7 height 9
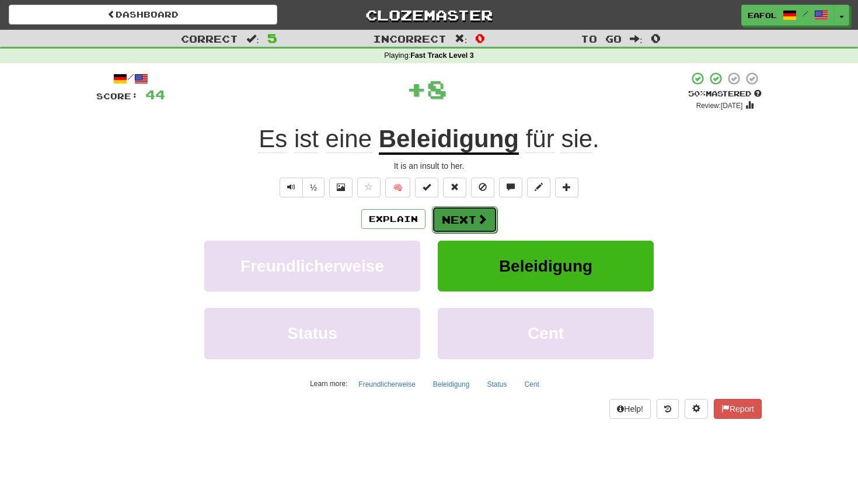
click at [470, 212] on button "Next" at bounding box center [464, 219] width 65 height 27
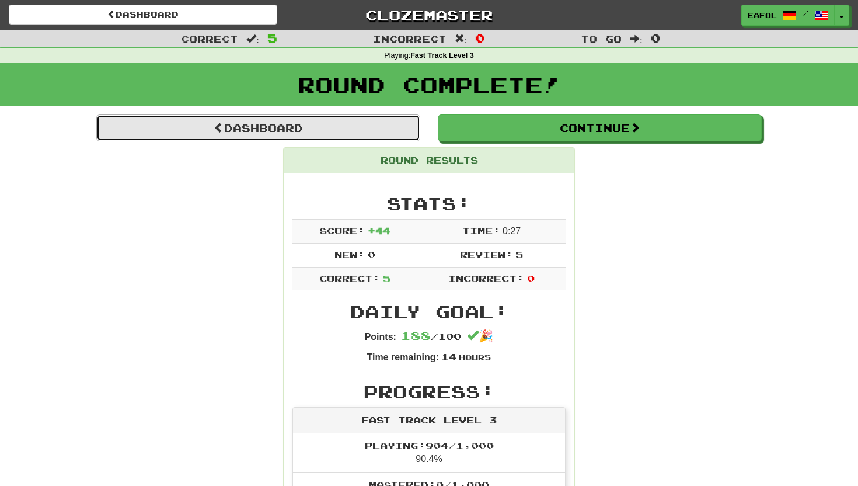
click at [379, 127] on link "Dashboard" at bounding box center [258, 127] width 324 height 27
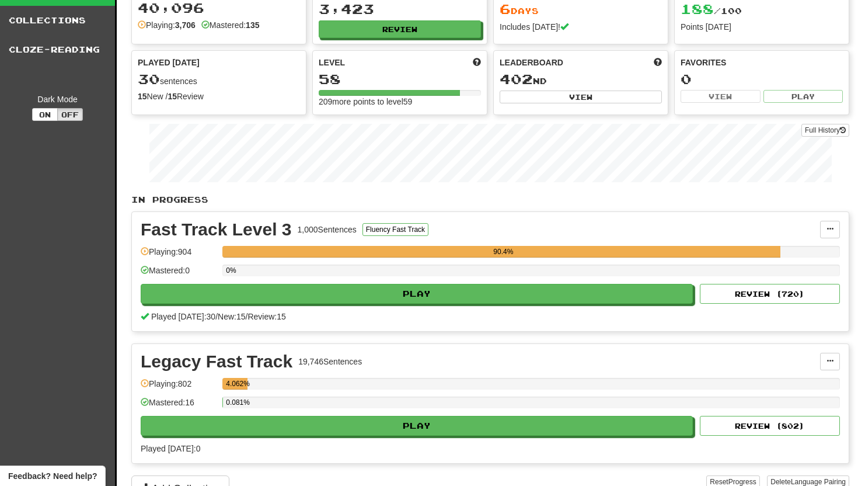
scroll to position [64, 0]
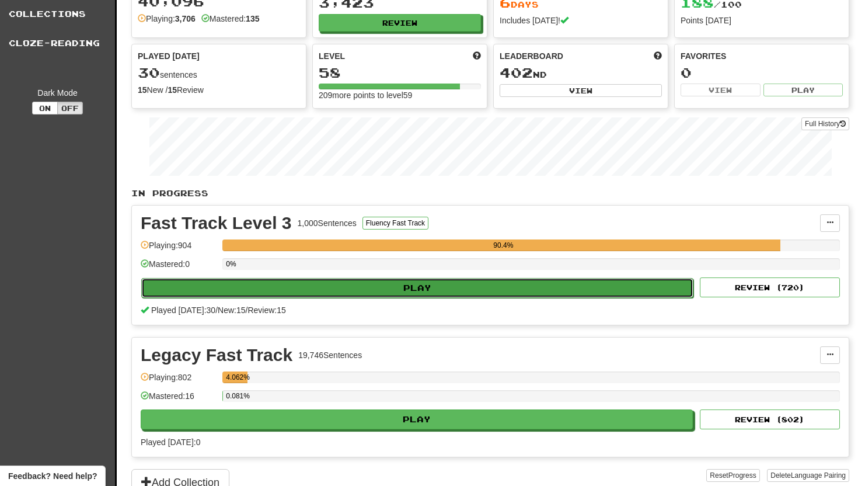
click at [473, 286] on button "Play" at bounding box center [417, 288] width 552 height 20
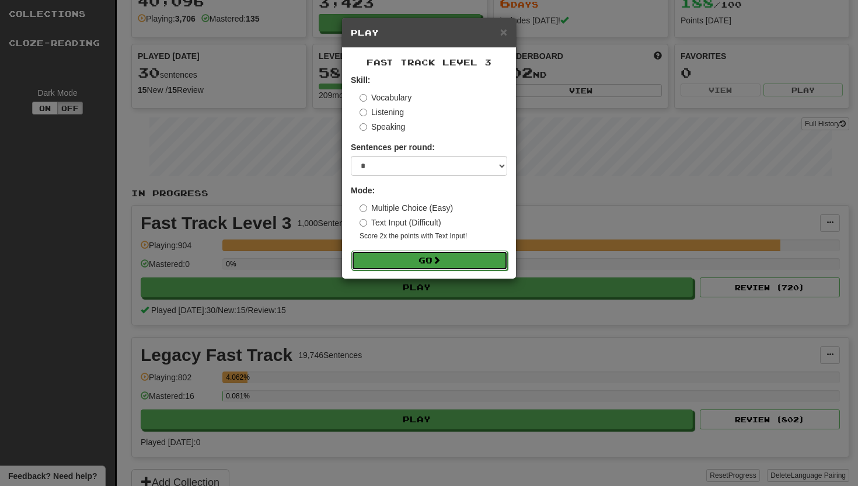
click at [455, 260] on button "Go" at bounding box center [429, 260] width 156 height 20
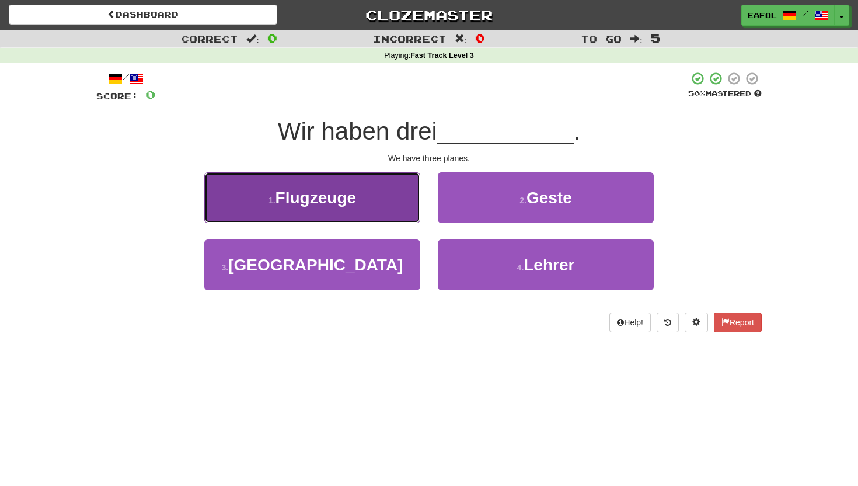
click at [341, 197] on span "Flugzeuge" at bounding box center [315, 198] width 81 height 18
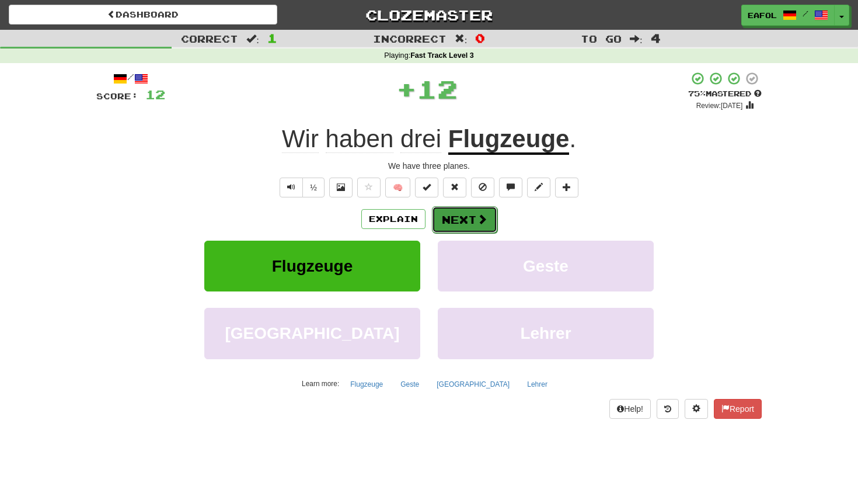
click at [477, 215] on span at bounding box center [482, 219] width 11 height 11
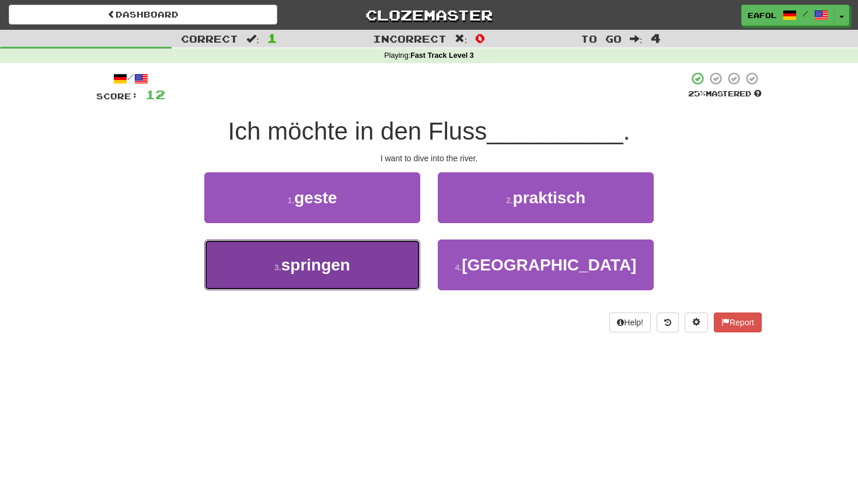
click at [365, 253] on button "3 . springen" at bounding box center [312, 264] width 216 height 51
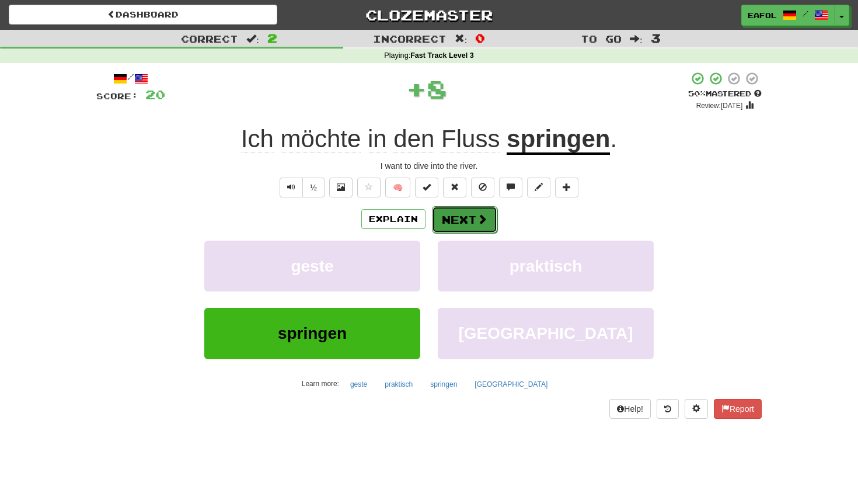
click at [446, 208] on button "Next" at bounding box center [464, 219] width 65 height 27
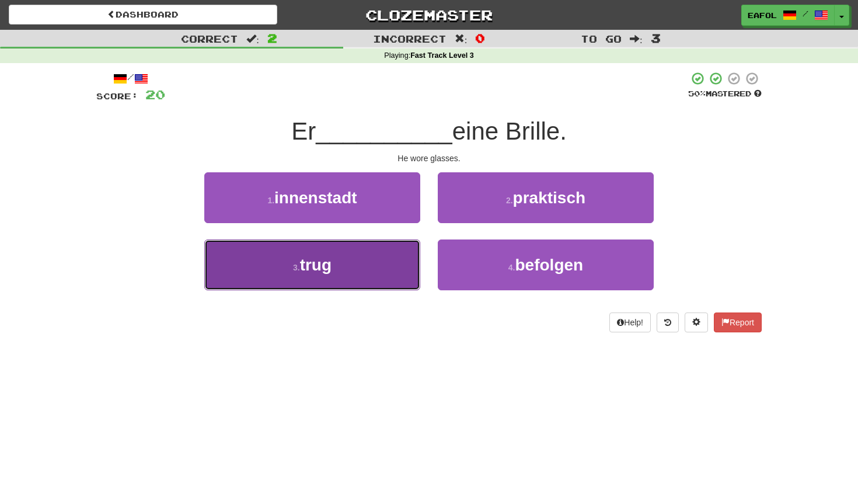
click at [354, 259] on button "3 . trug" at bounding box center [312, 264] width 216 height 51
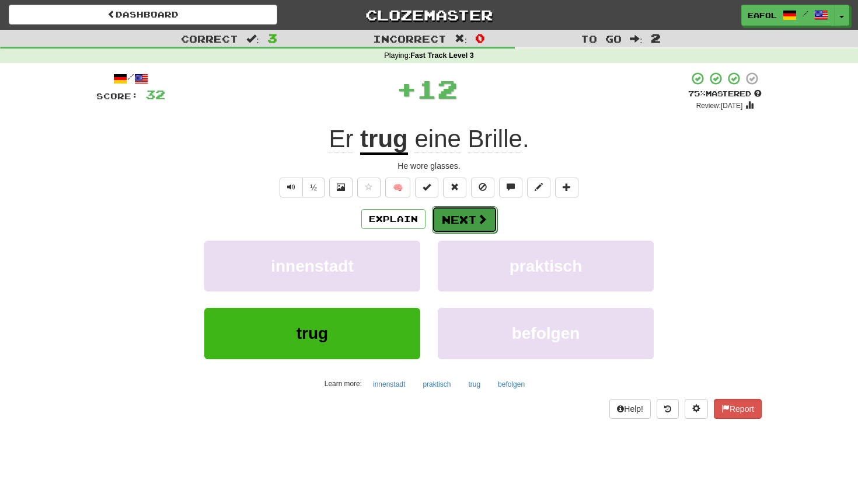
click at [476, 212] on button "Next" at bounding box center [464, 219] width 65 height 27
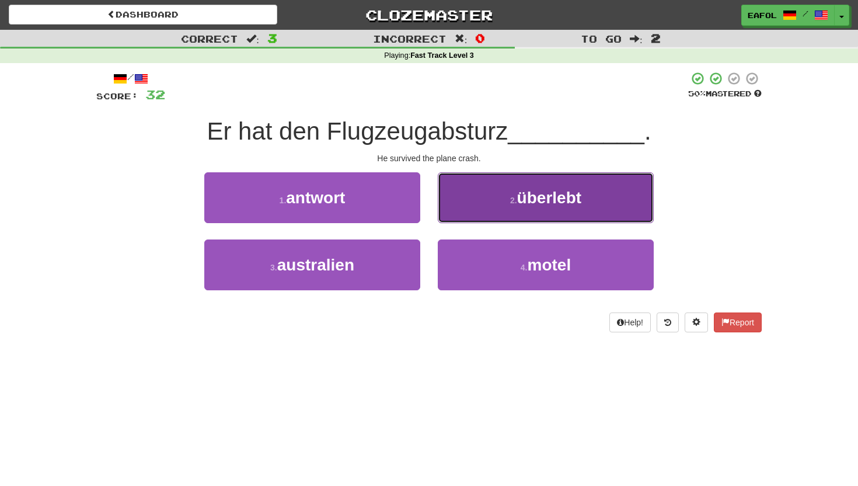
click at [472, 206] on button "2 . überlebt" at bounding box center [546, 197] width 216 height 51
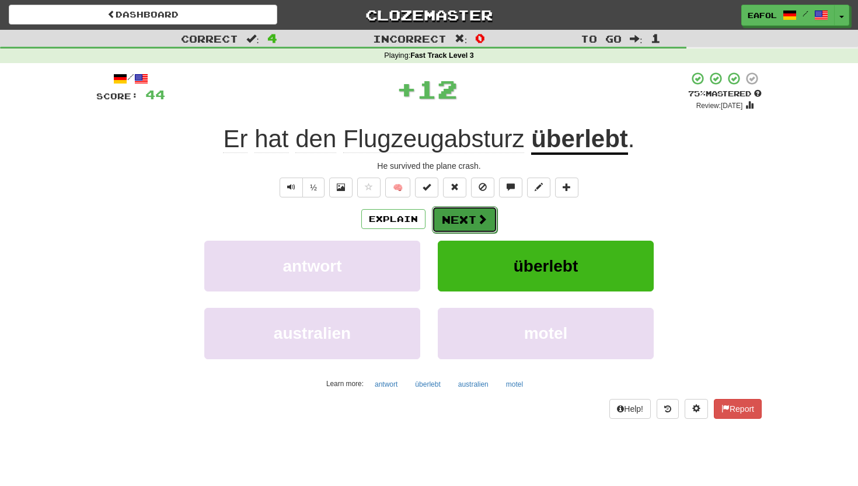
click at [462, 217] on button "Next" at bounding box center [464, 219] width 65 height 27
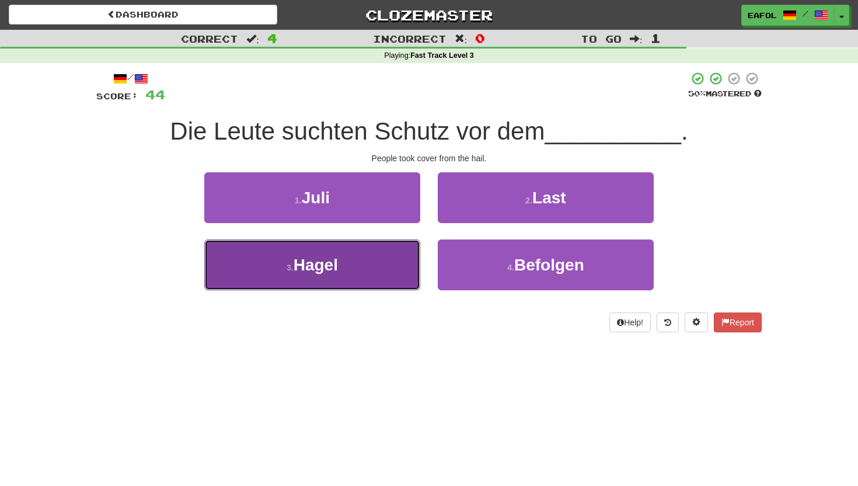
click at [355, 261] on button "3 . [PERSON_NAME]" at bounding box center [312, 264] width 216 height 51
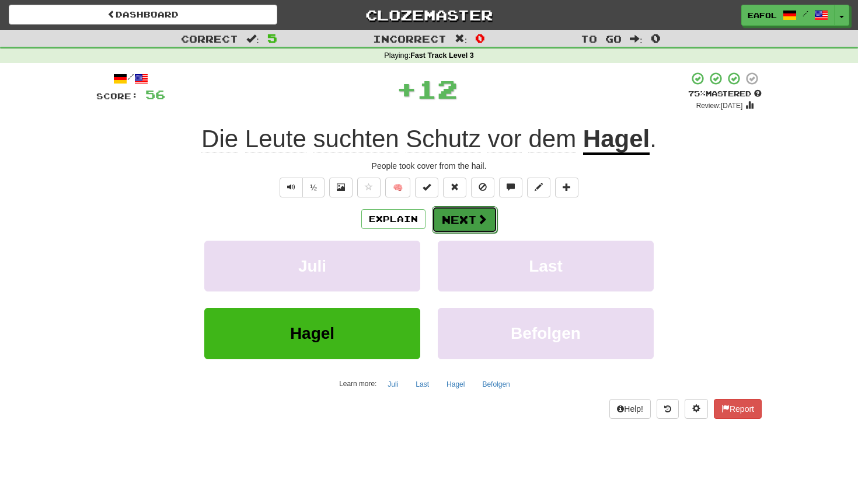
click at [458, 221] on button "Next" at bounding box center [464, 219] width 65 height 27
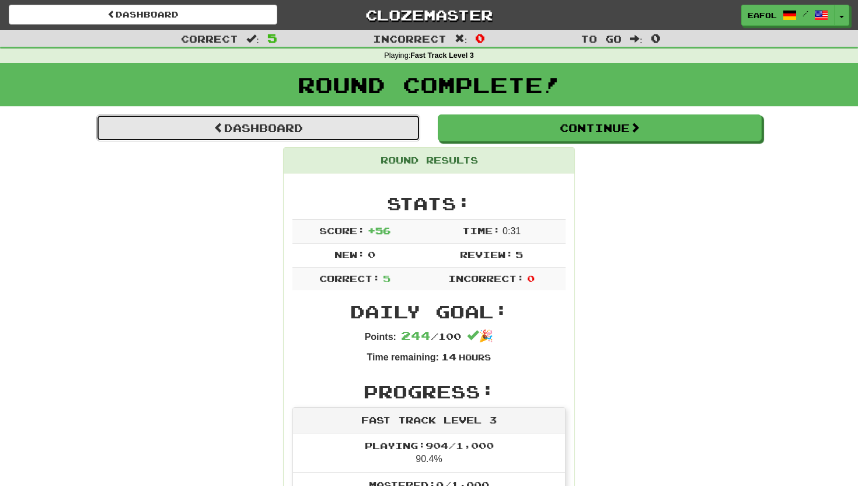
click at [351, 126] on link "Dashboard" at bounding box center [258, 127] width 324 height 27
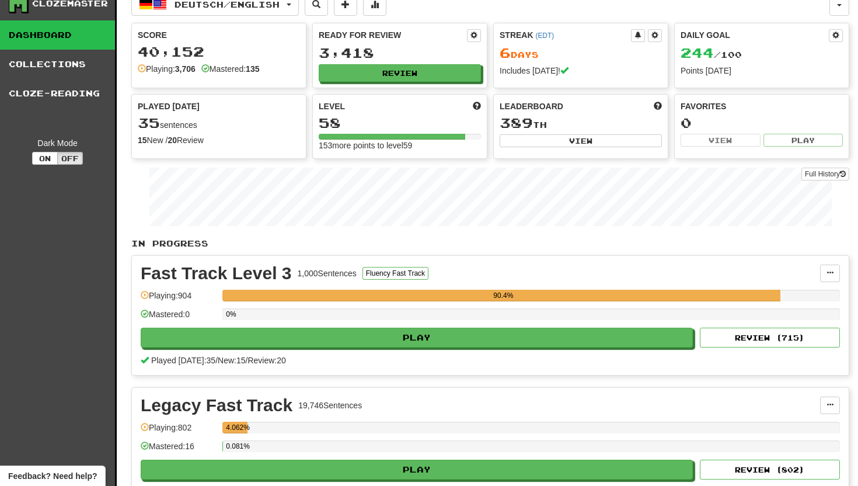
scroll to position [18, 0]
